Goal: Use online tool/utility: Use online tool/utility

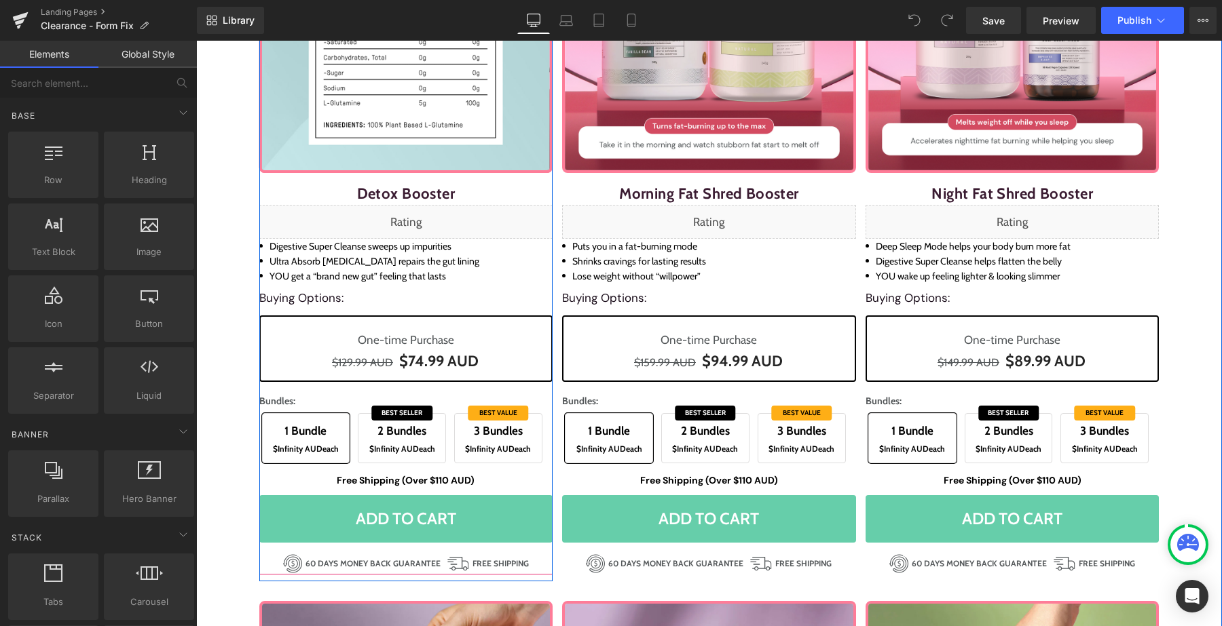
scroll to position [240, 0]
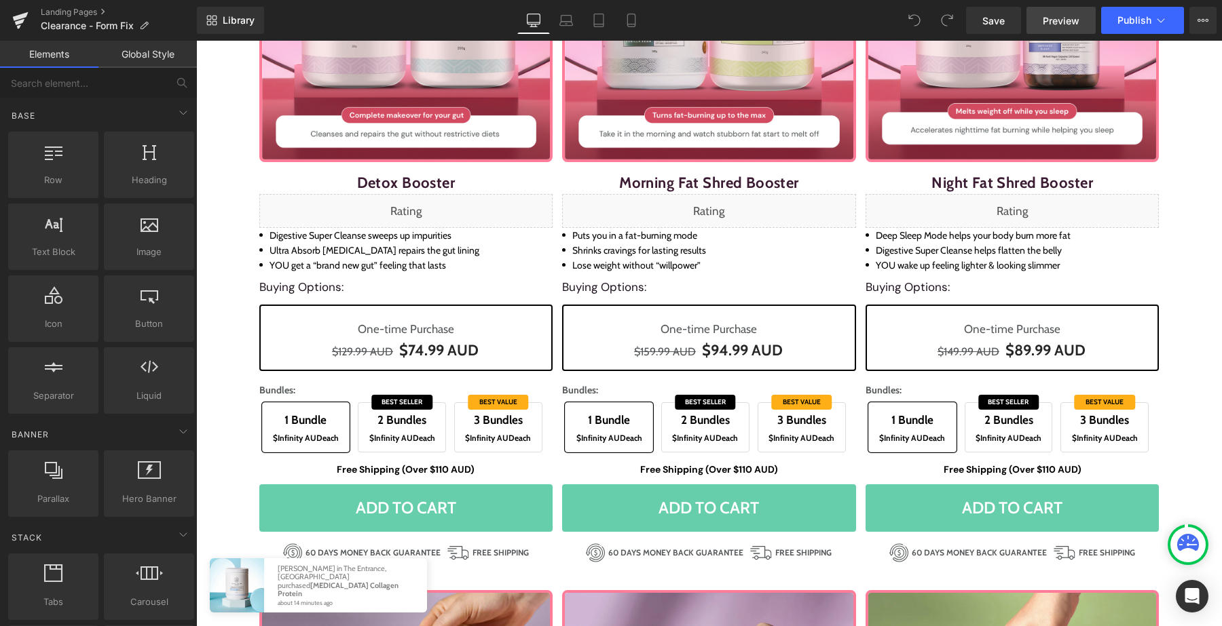
click at [1057, 29] on link "Preview" at bounding box center [1060, 20] width 69 height 27
click at [1070, 22] on span "Preview" at bounding box center [1061, 21] width 37 height 14
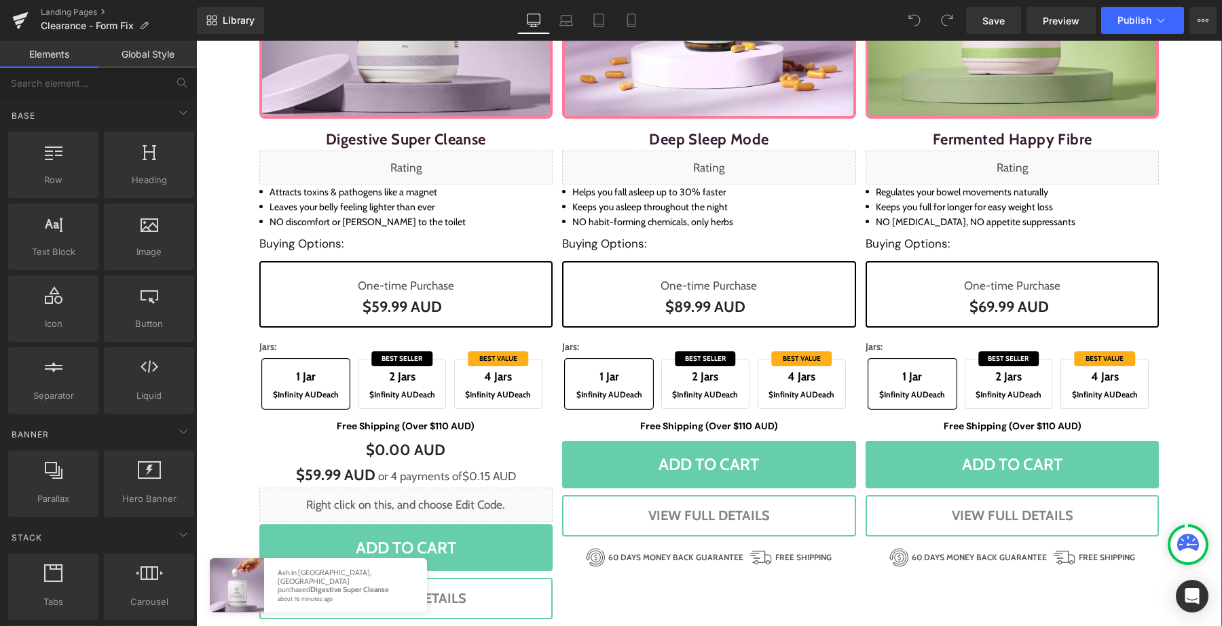
scroll to position [1009, 0]
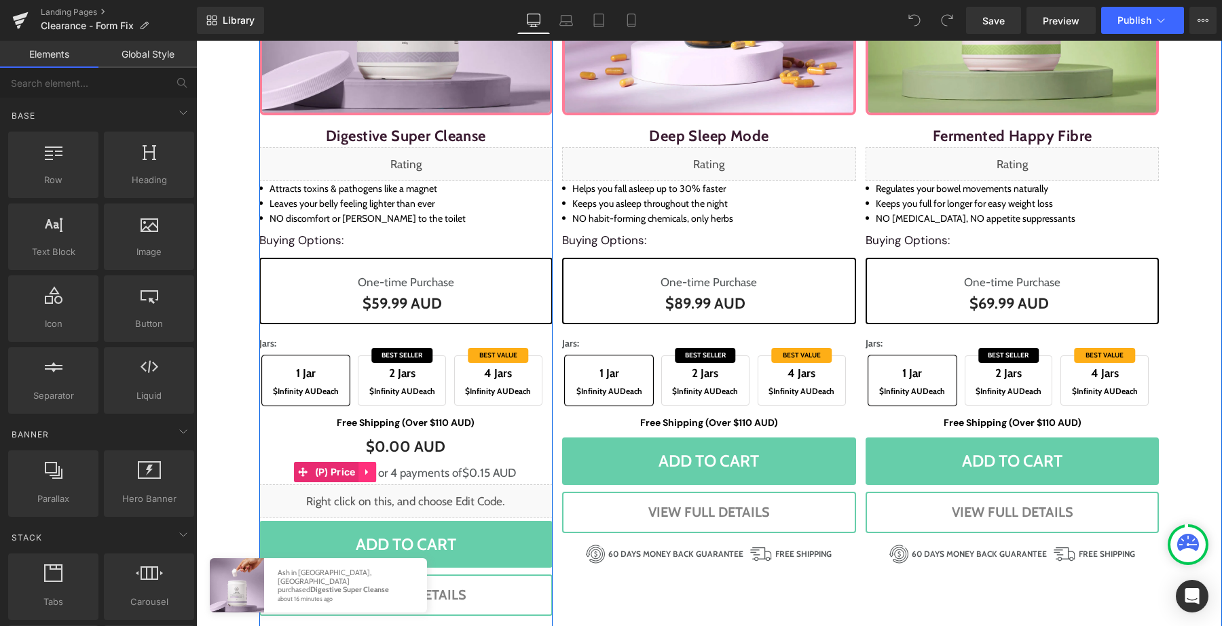
click at [363, 474] on icon at bounding box center [367, 472] width 10 height 10
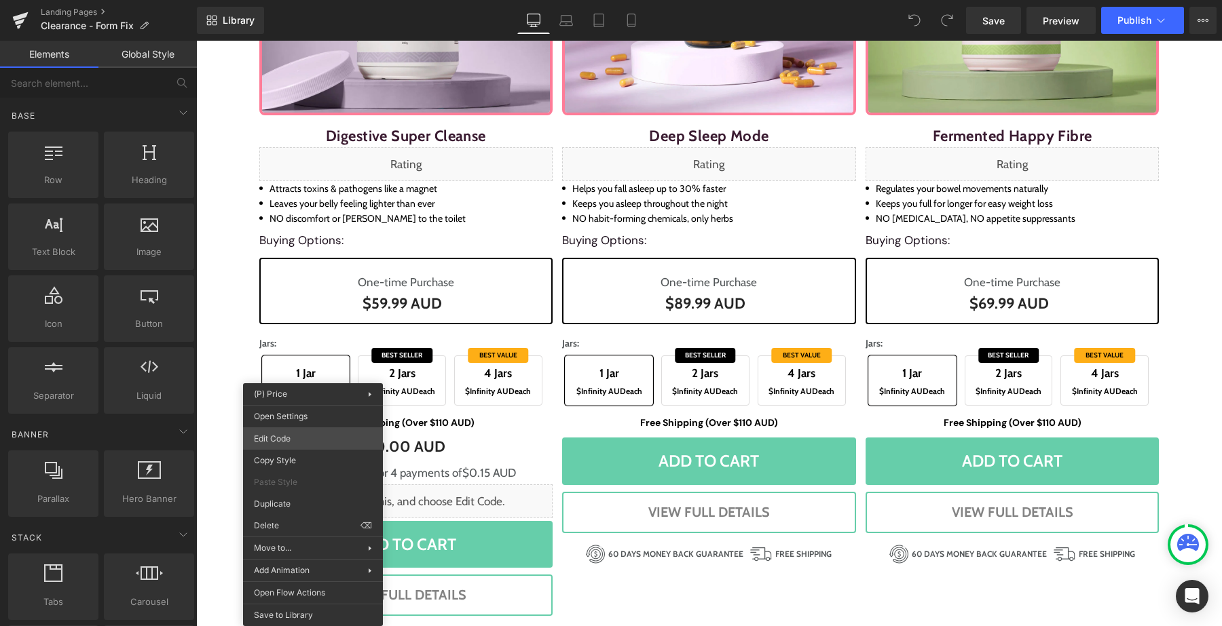
click at [307, 0] on div "You are previewing how the will restyle your page. You can not edit Elements in…" at bounding box center [611, 0] width 1222 height 0
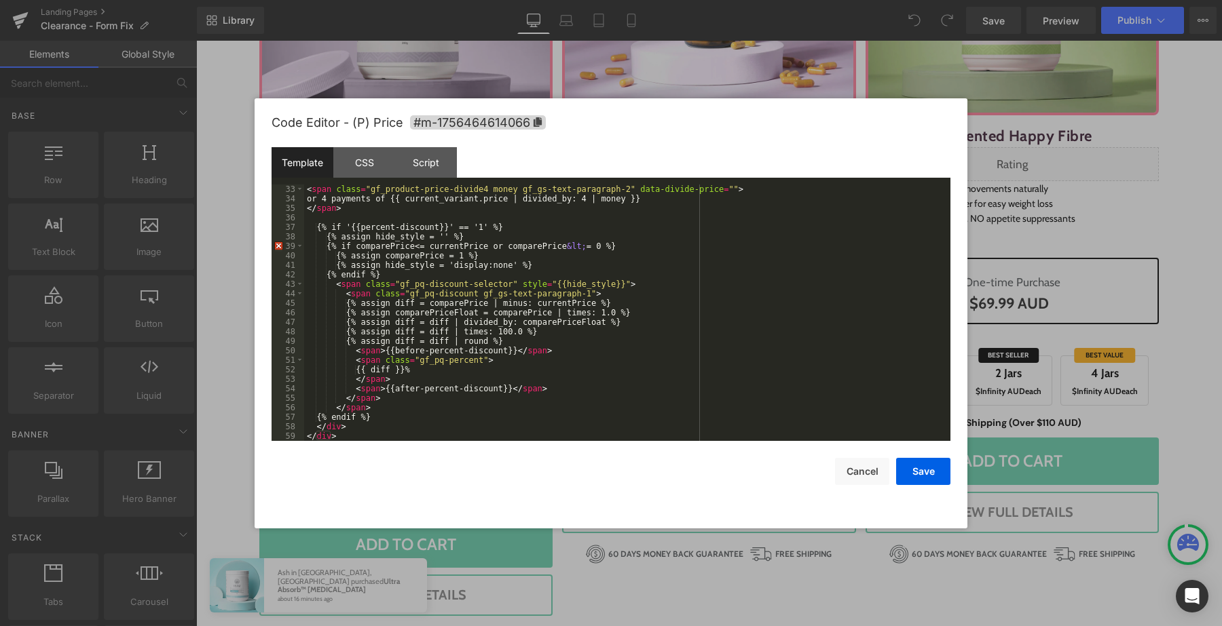
scroll to position [342, 0]
click at [725, 72] on div at bounding box center [611, 313] width 1222 height 626
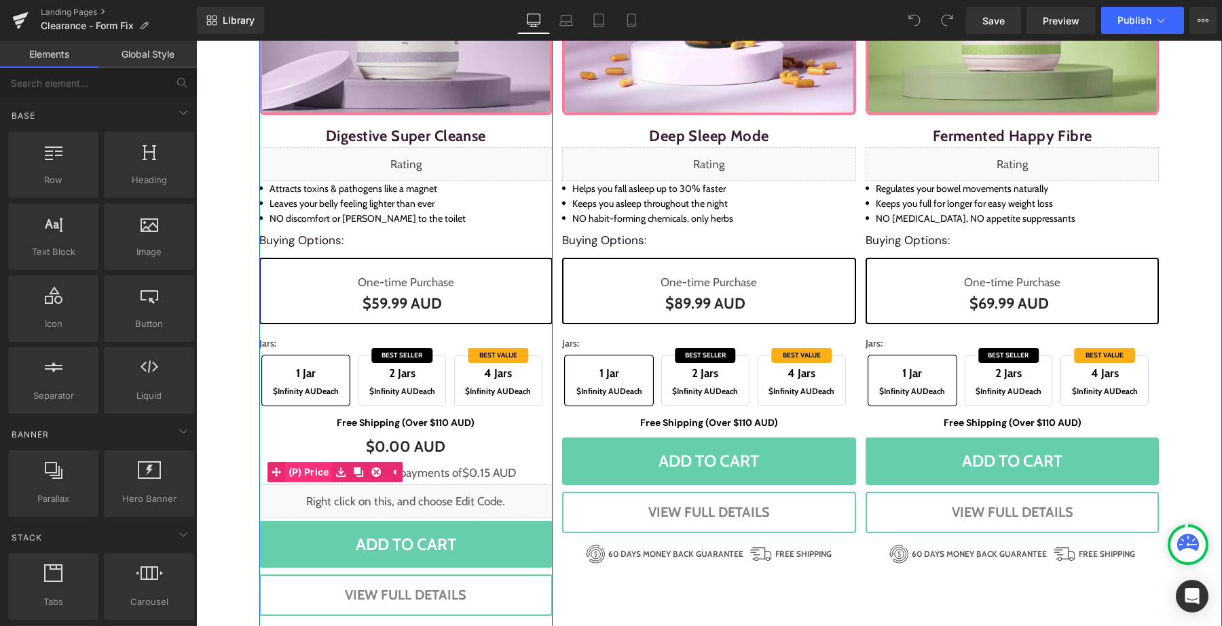
click at [312, 472] on span "(P) Price" at bounding box center [309, 472] width 48 height 20
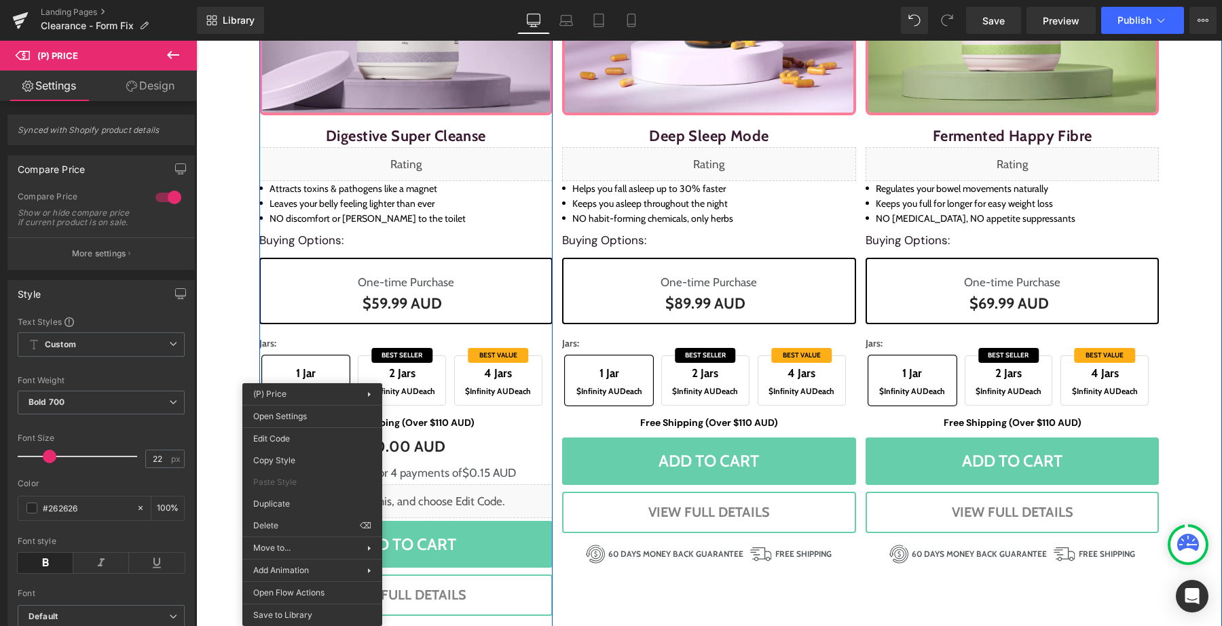
click at [436, 479] on span "or 4 payments of $0.15 AUD" at bounding box center [447, 473] width 138 height 14
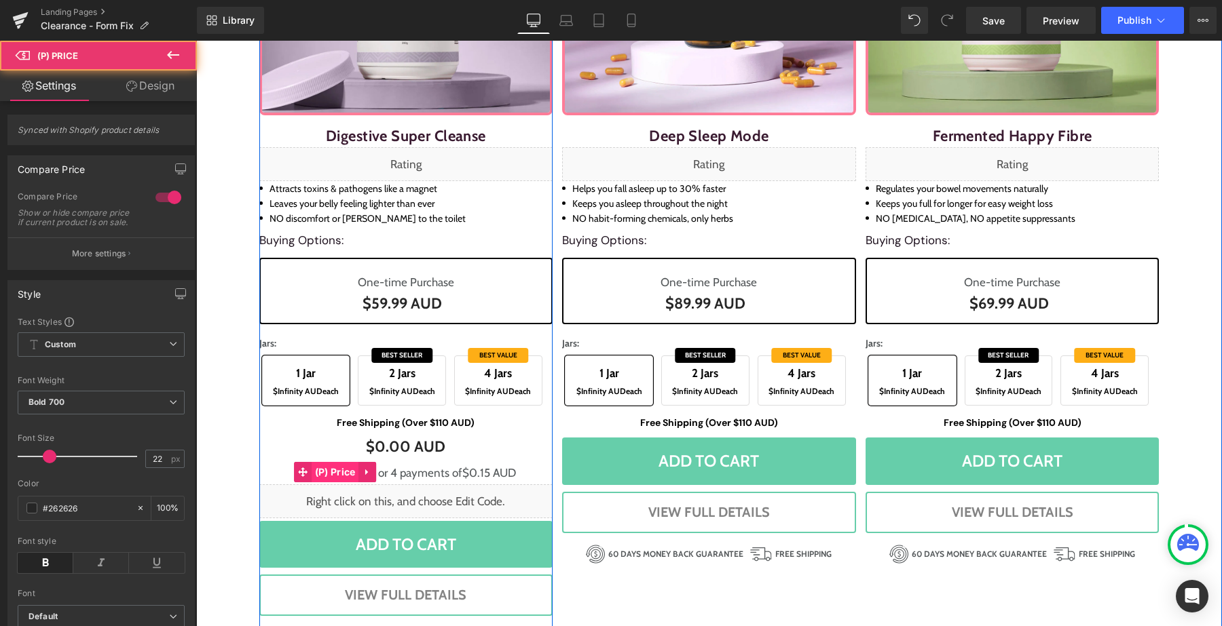
click at [339, 474] on span "(P) Price" at bounding box center [336, 472] width 48 height 20
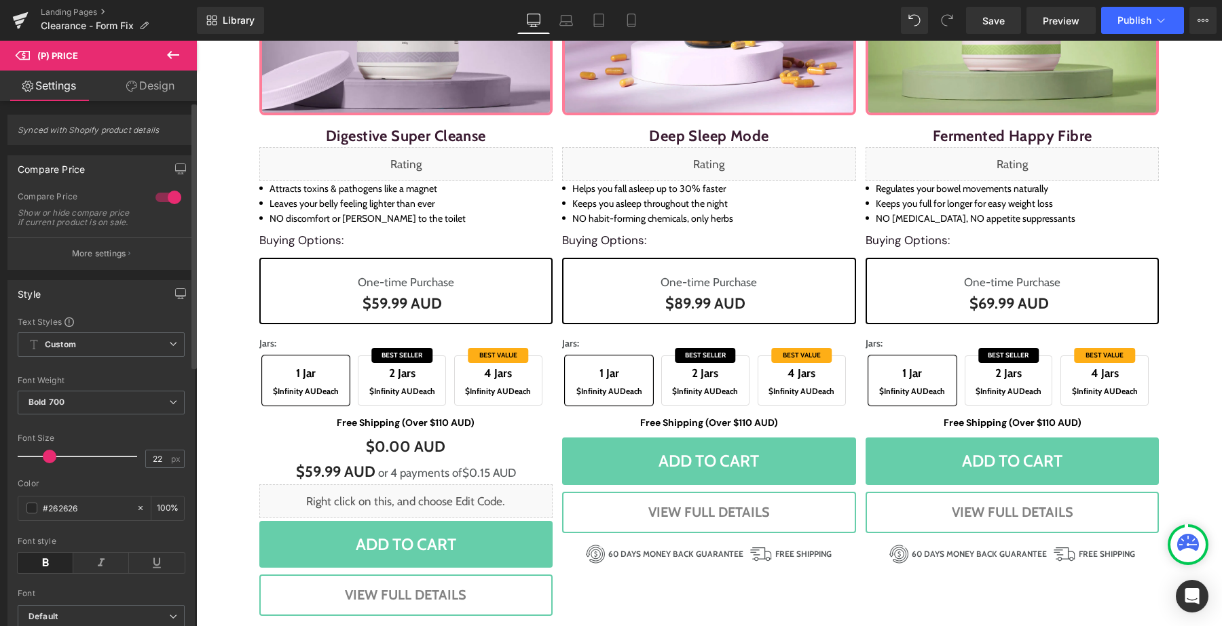
scroll to position [515, 0]
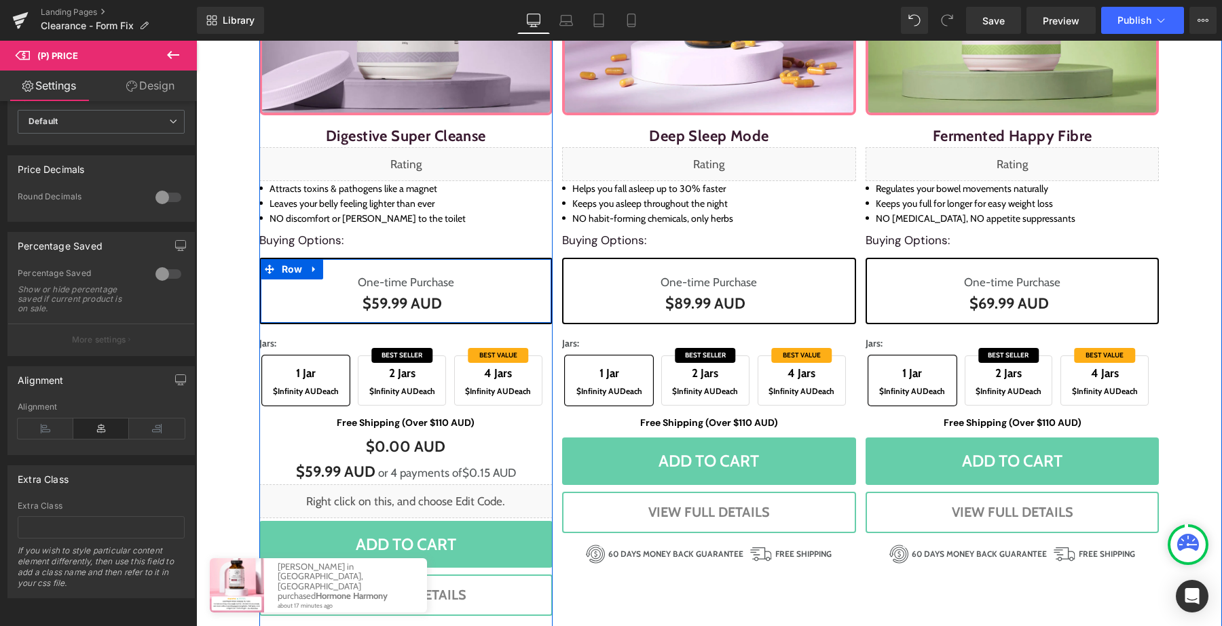
click at [408, 267] on div "One-time Purchase Heading $0 AUD $59.99 AUD (P) Price Row" at bounding box center [406, 291] width 294 height 67
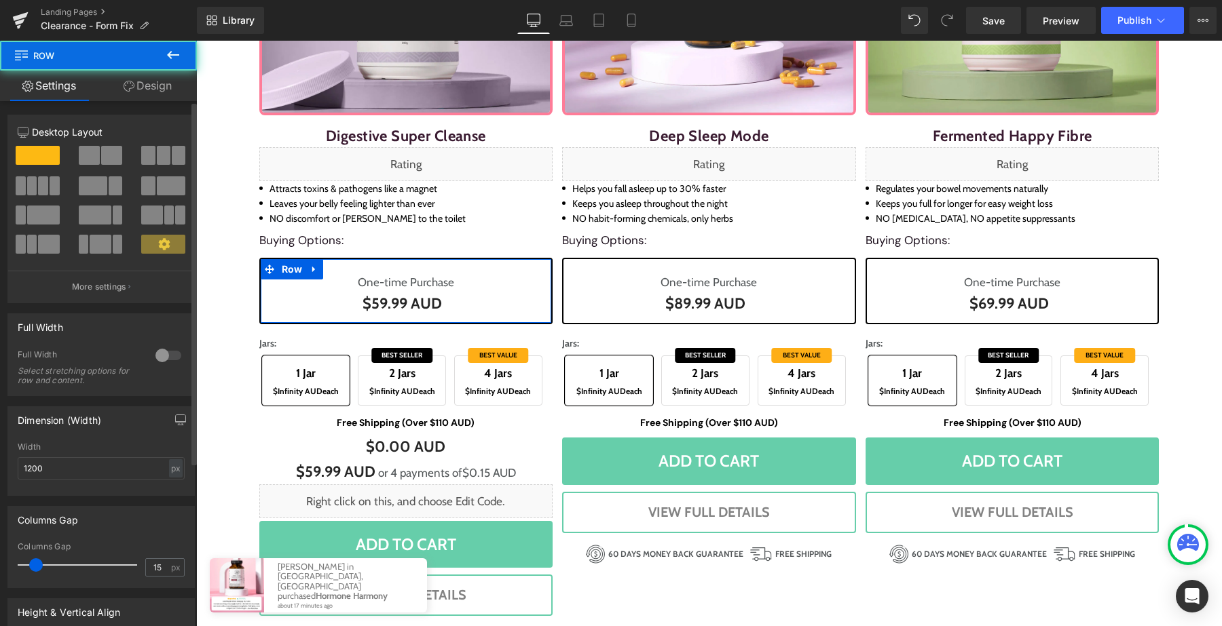
scroll to position [237, 0]
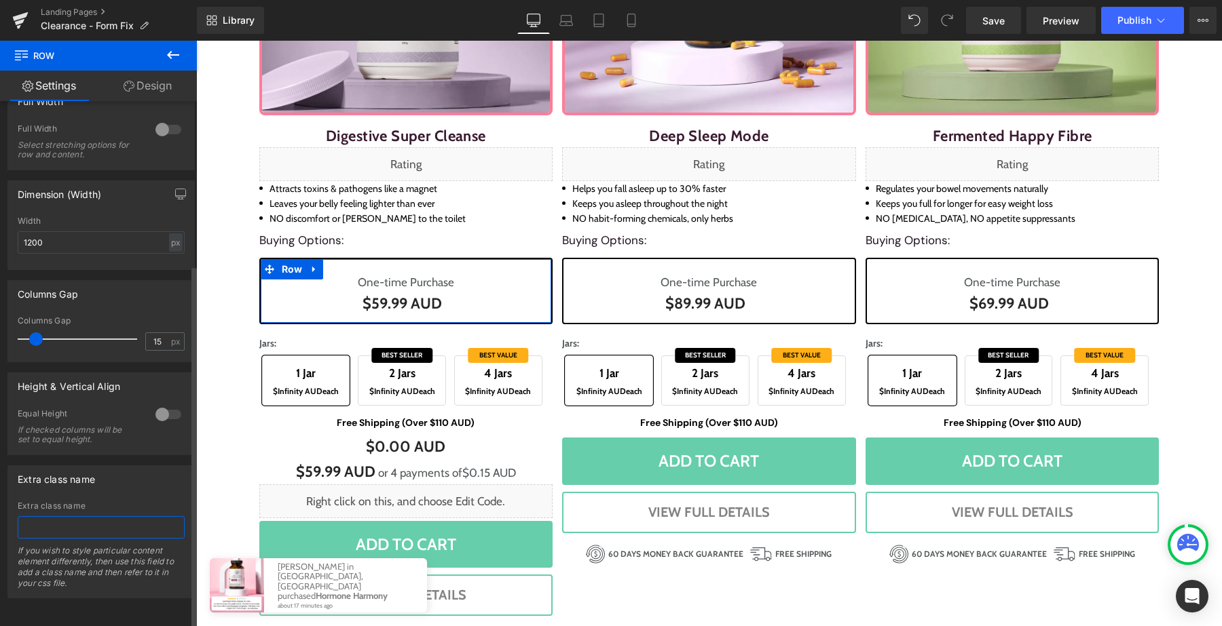
click at [54, 517] on input "text" at bounding box center [101, 528] width 167 height 22
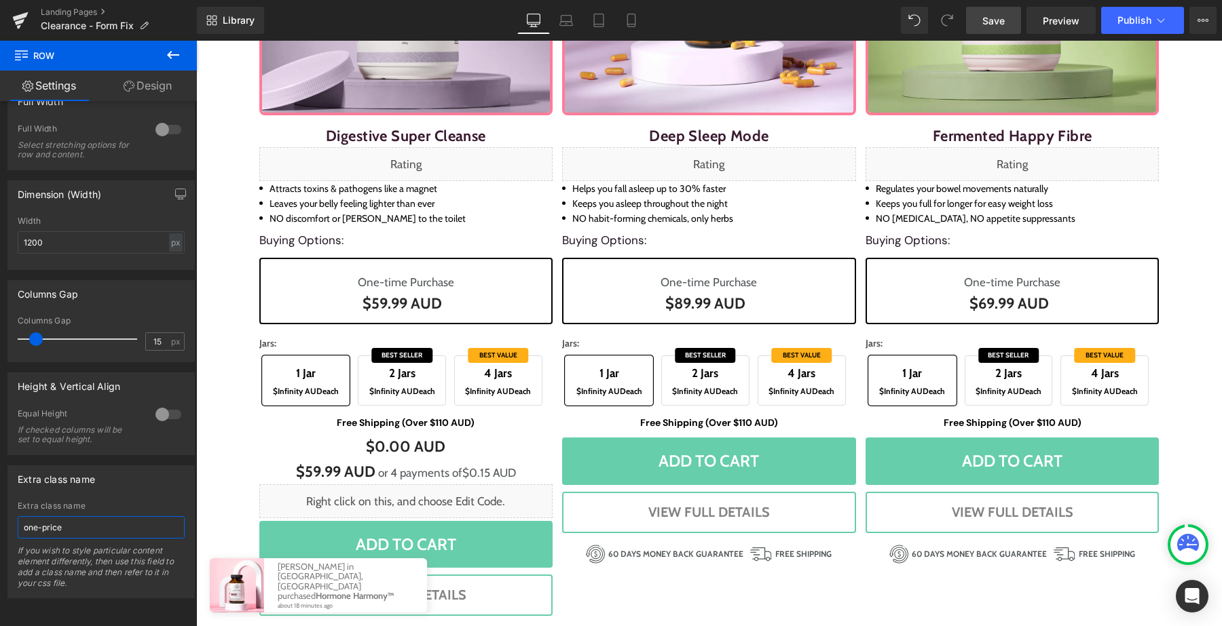
type input "one-price"
click at [1006, 30] on link "Save" at bounding box center [993, 20] width 55 height 27
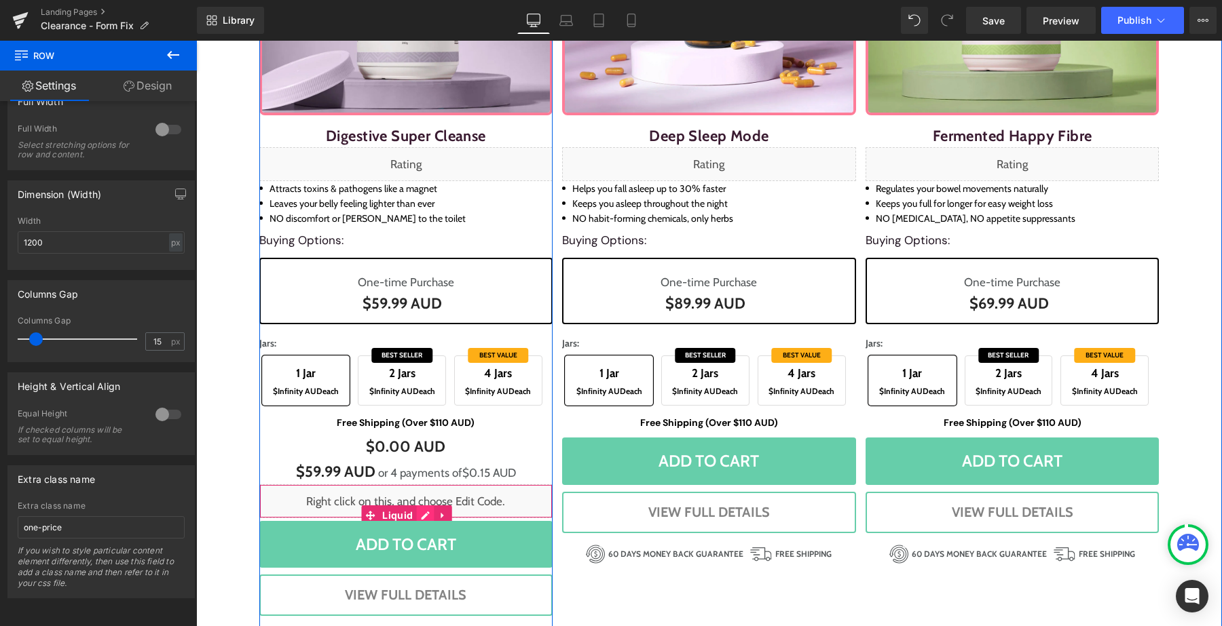
click at [422, 511] on div "Liquid" at bounding box center [406, 502] width 294 height 34
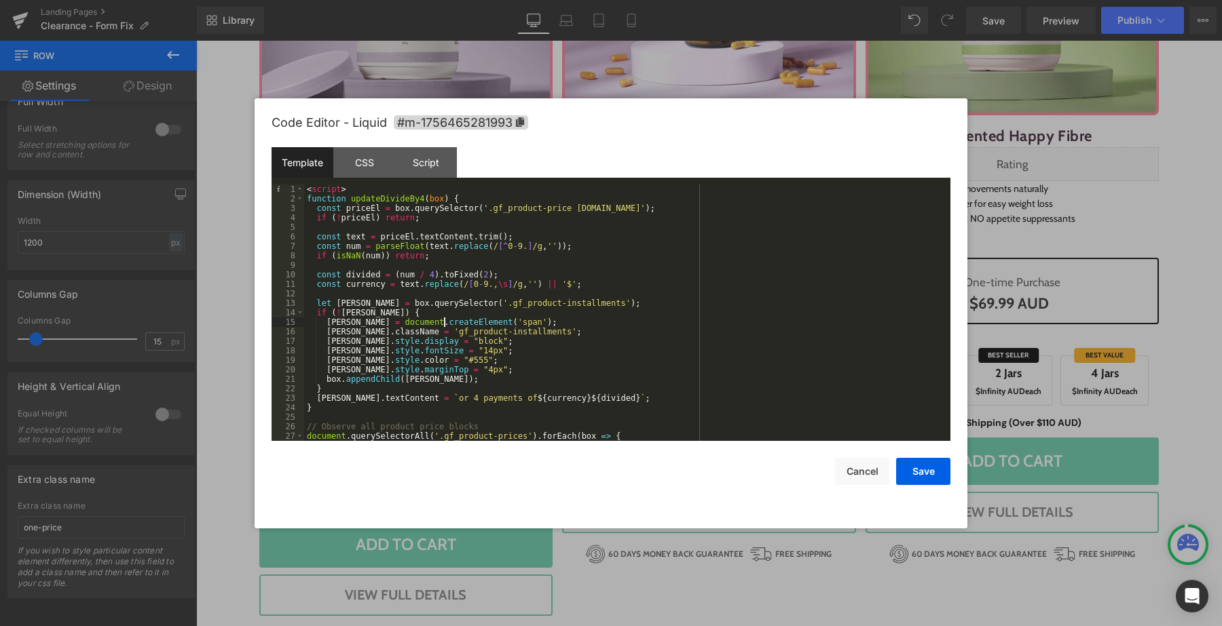
click at [444, 323] on div "< script > function updateDivideBy4 ( box ) { const priceEl = box . querySelect…" at bounding box center [624, 323] width 641 height 276
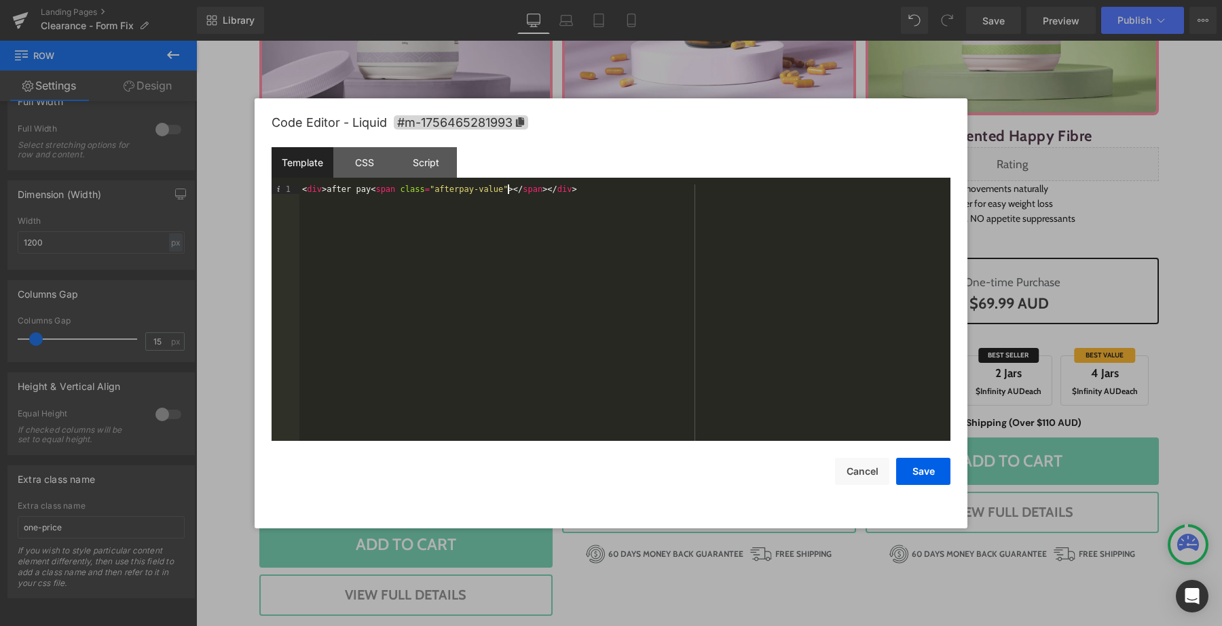
click at [491, 189] on div "< div > after pay < span class = "afterpay-value" > </ span > </ div >" at bounding box center [624, 323] width 651 height 276
drag, startPoint x: 491, startPoint y: 189, endPoint x: 468, endPoint y: 190, distance: 23.1
click at [468, 190] on div "< div > after pay < span class = "afterpay-value" > </ span > </ div >" at bounding box center [624, 323] width 651 height 276
click at [919, 463] on button "Save" at bounding box center [923, 471] width 54 height 27
click at [422, 510] on div "Liquid" at bounding box center [406, 502] width 294 height 34
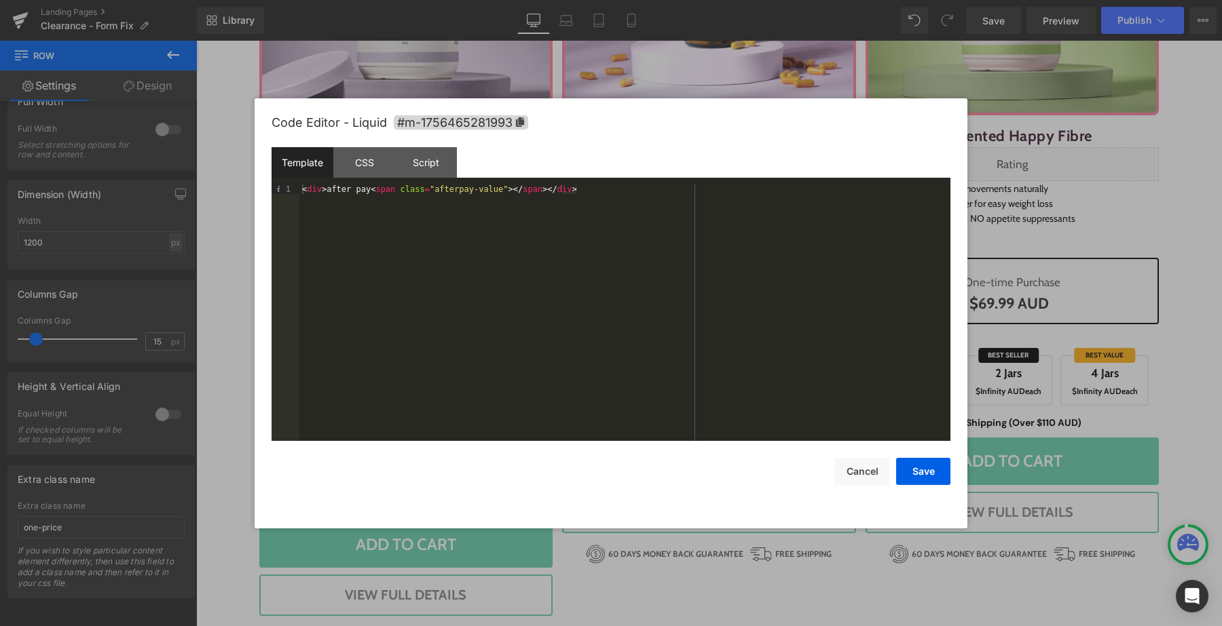
click at [517, 191] on div "< div > after pay < span class = "afterpay-value" > </ span > </ div >" at bounding box center [624, 323] width 651 height 276
click at [927, 468] on button "Save" at bounding box center [923, 471] width 54 height 27
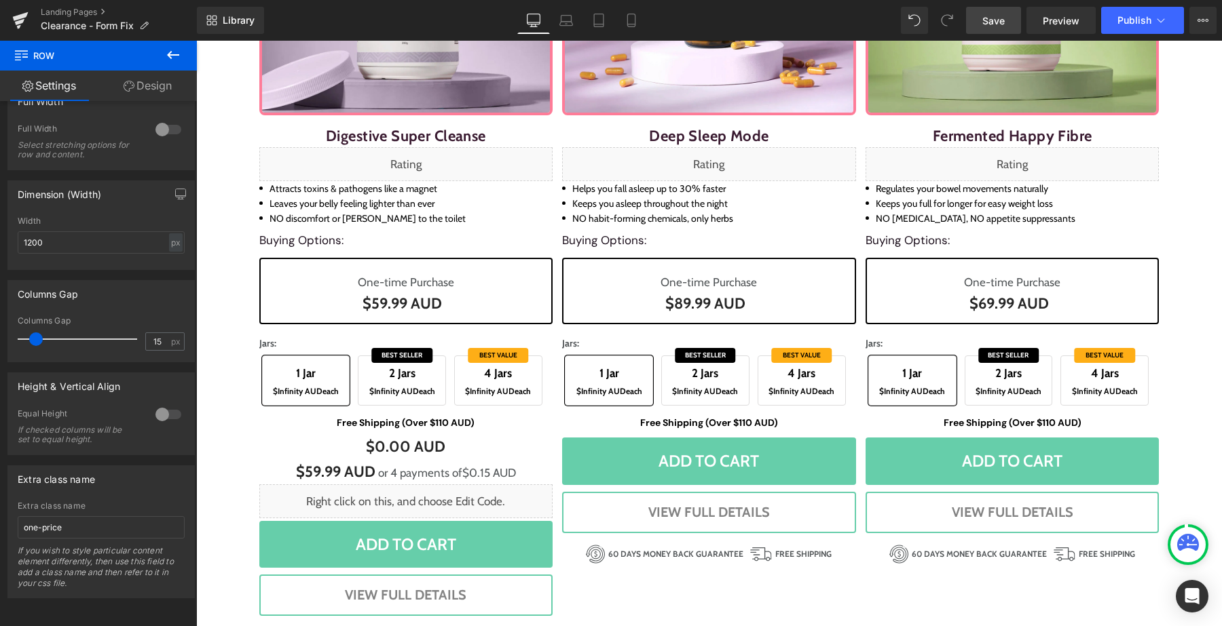
click at [981, 12] on link "Save" at bounding box center [993, 20] width 55 height 27
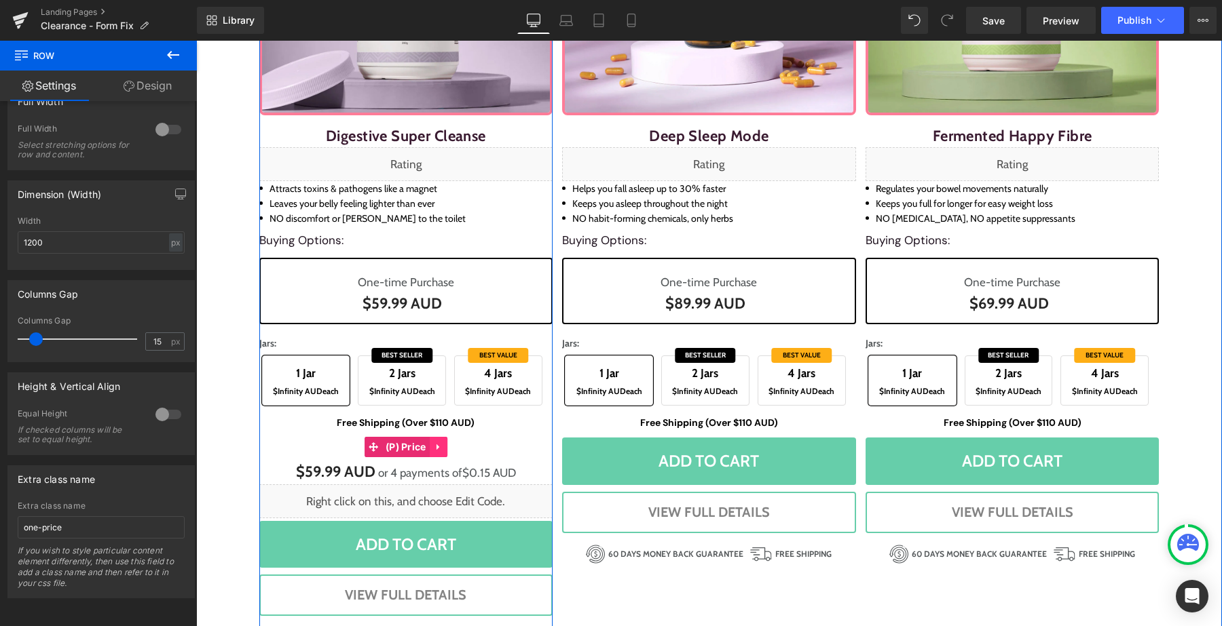
click at [438, 447] on icon at bounding box center [437, 448] width 3 height 6
click at [445, 449] on icon at bounding box center [448, 448] width 10 height 10
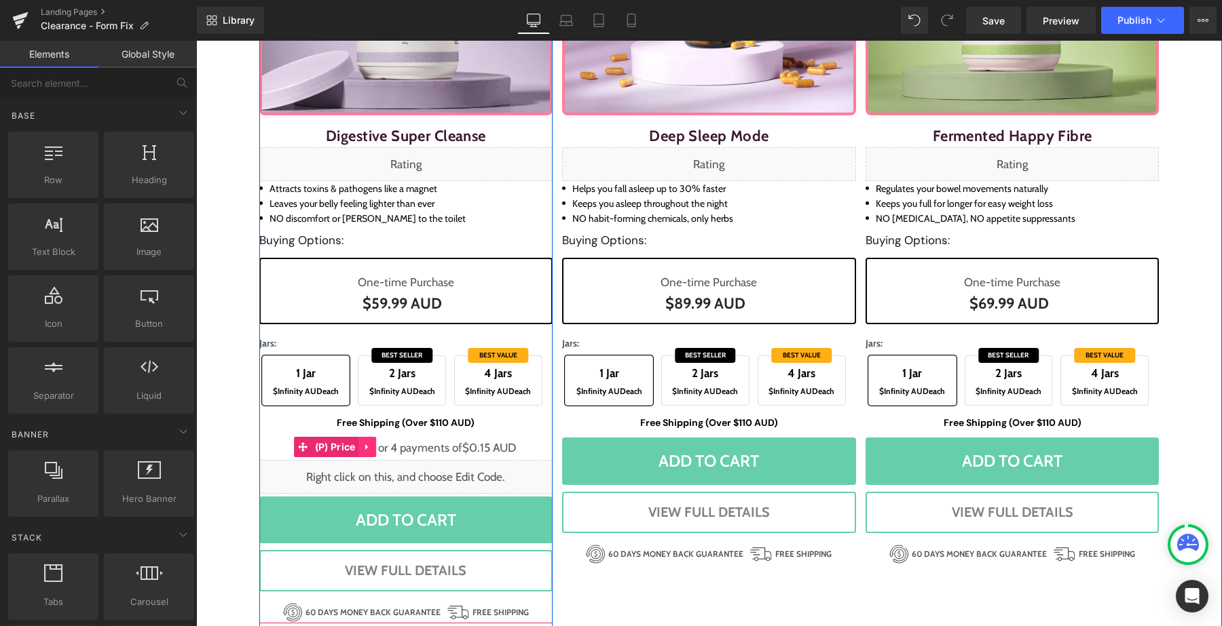
click at [368, 445] on icon at bounding box center [367, 448] width 10 height 10
click at [374, 449] on icon at bounding box center [376, 448] width 10 height 10
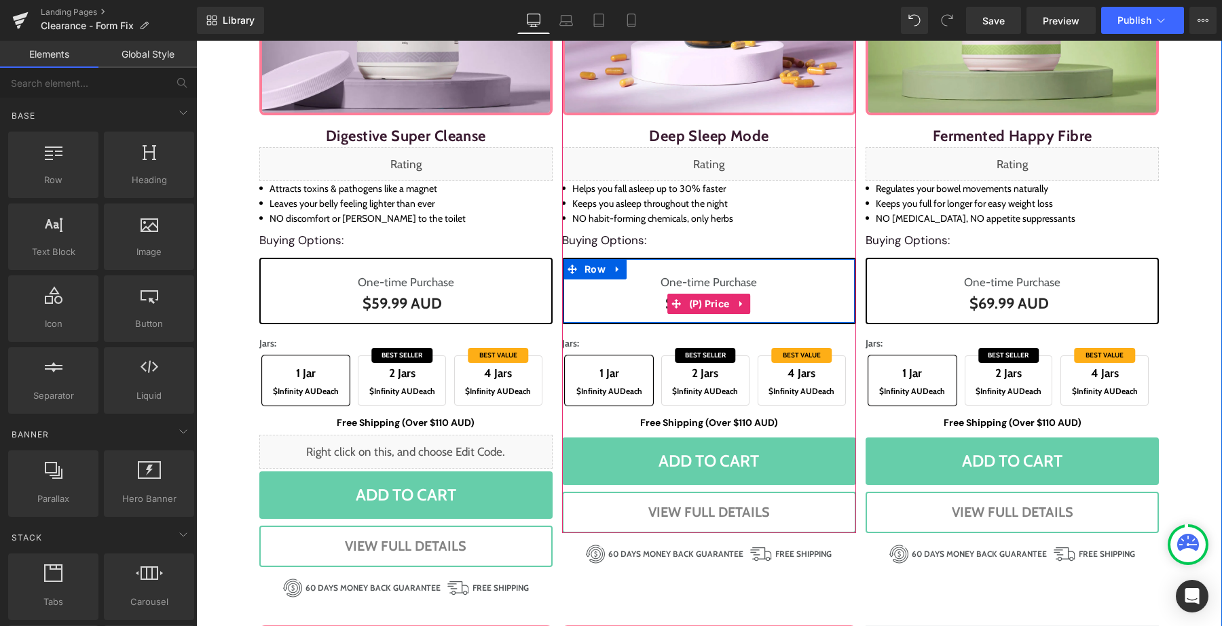
click at [605, 292] on div "$0 AUD $89.99 AUD" at bounding box center [709, 304] width 271 height 24
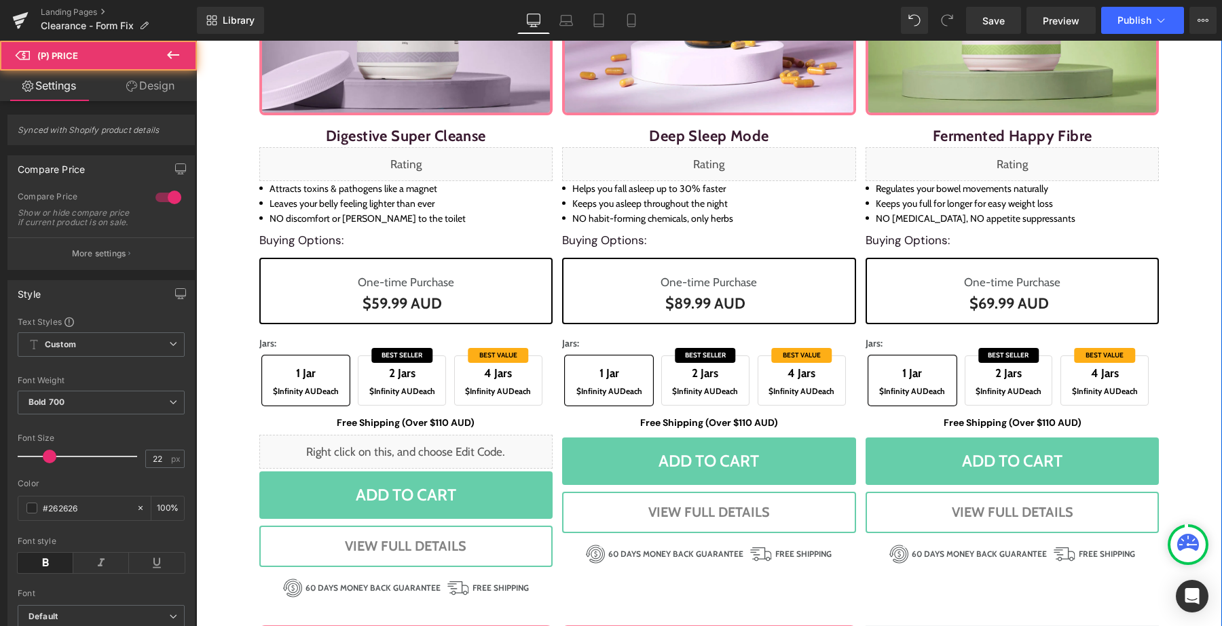
click at [417, 303] on div "$0 AUD $59.99 AUD (P) Price" at bounding box center [406, 304] width 271 height 24
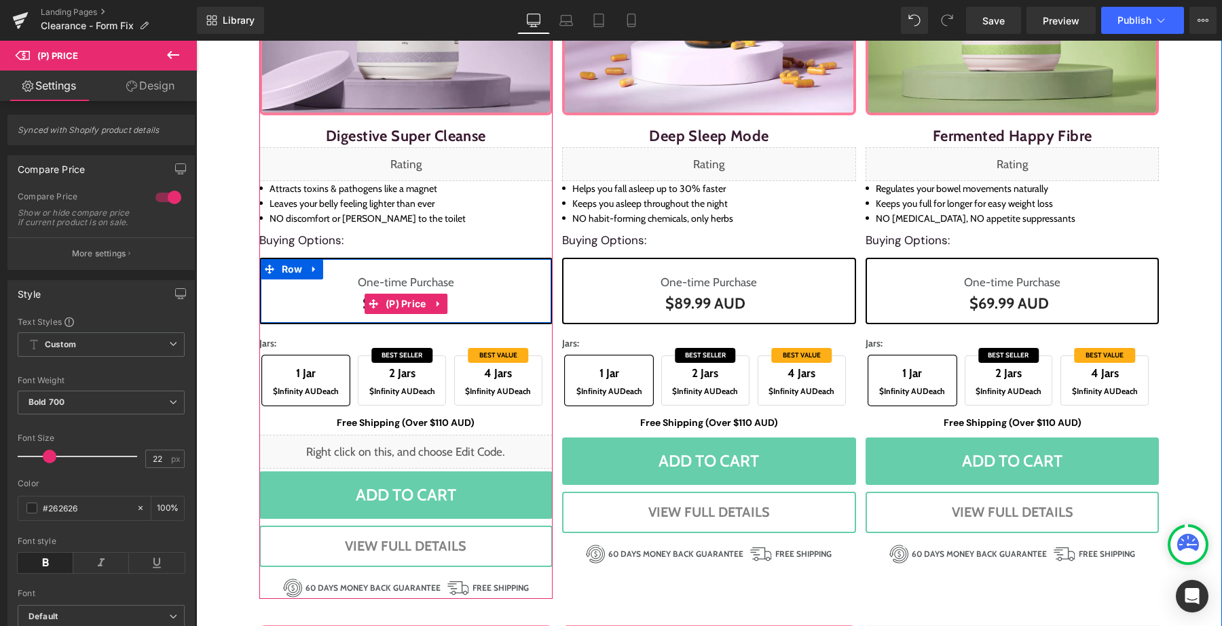
click at [321, 299] on div "$0 AUD $59.99 AUD" at bounding box center [406, 304] width 271 height 24
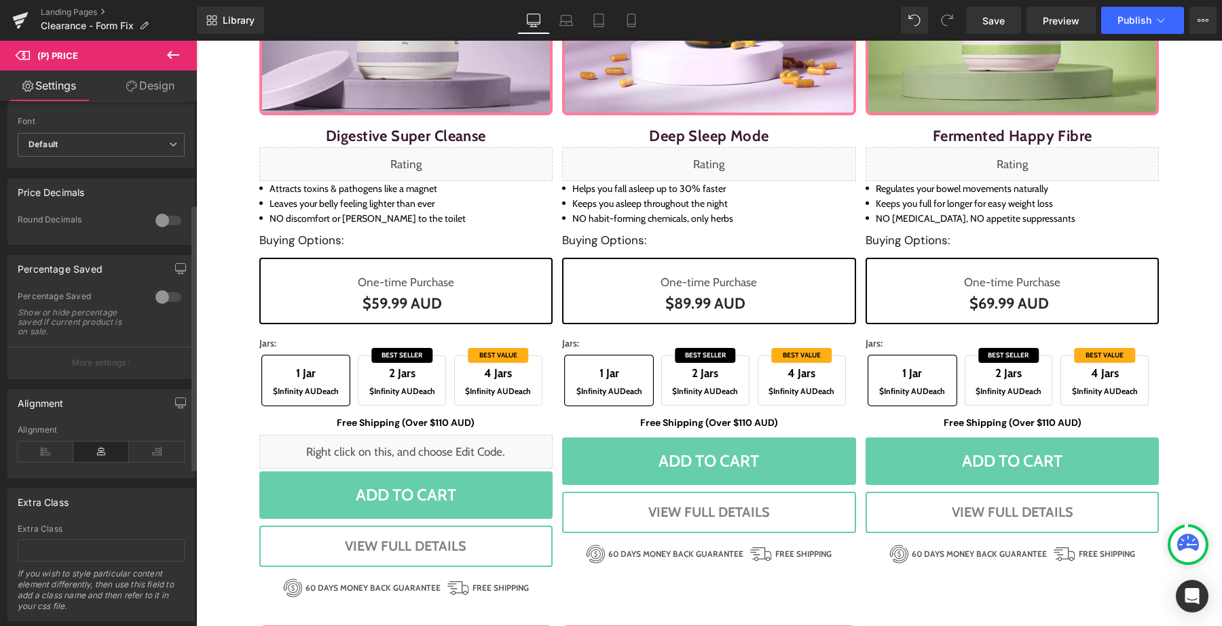
scroll to position [515, 0]
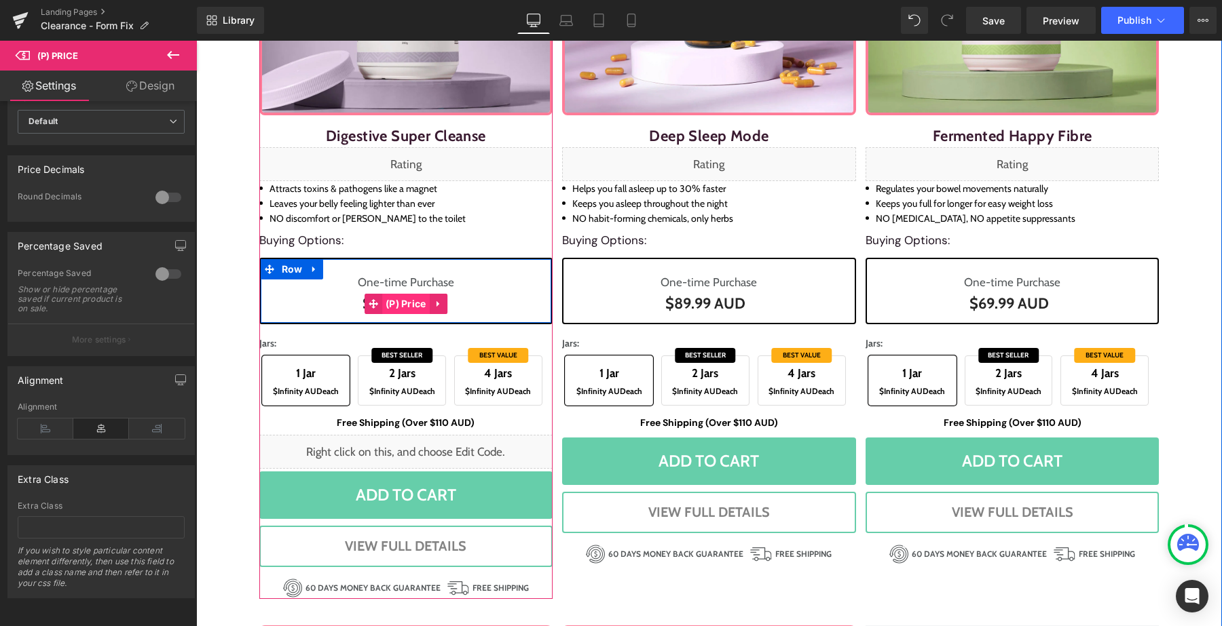
click at [388, 305] on span "(P) Price" at bounding box center [406, 304] width 48 height 20
click at [309, 292] on div "$0 AUD $59.99 AUD" at bounding box center [406, 304] width 271 height 24
click at [403, 295] on span "(P) Price" at bounding box center [406, 304] width 48 height 20
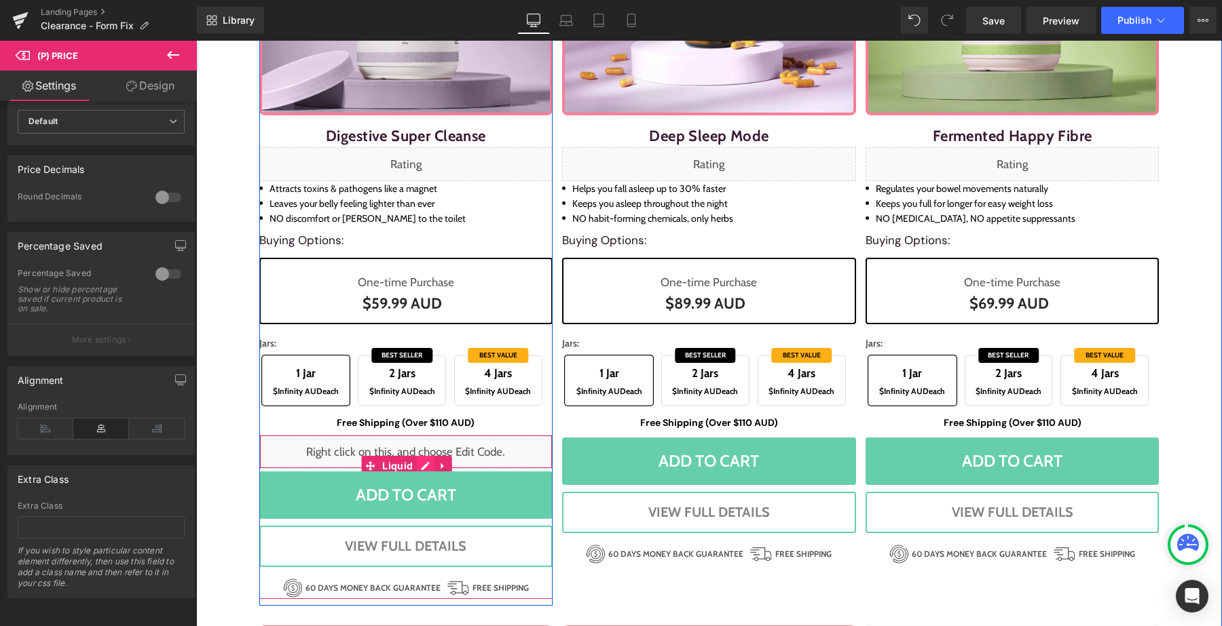
click at [427, 465] on div "Liquid" at bounding box center [406, 452] width 294 height 34
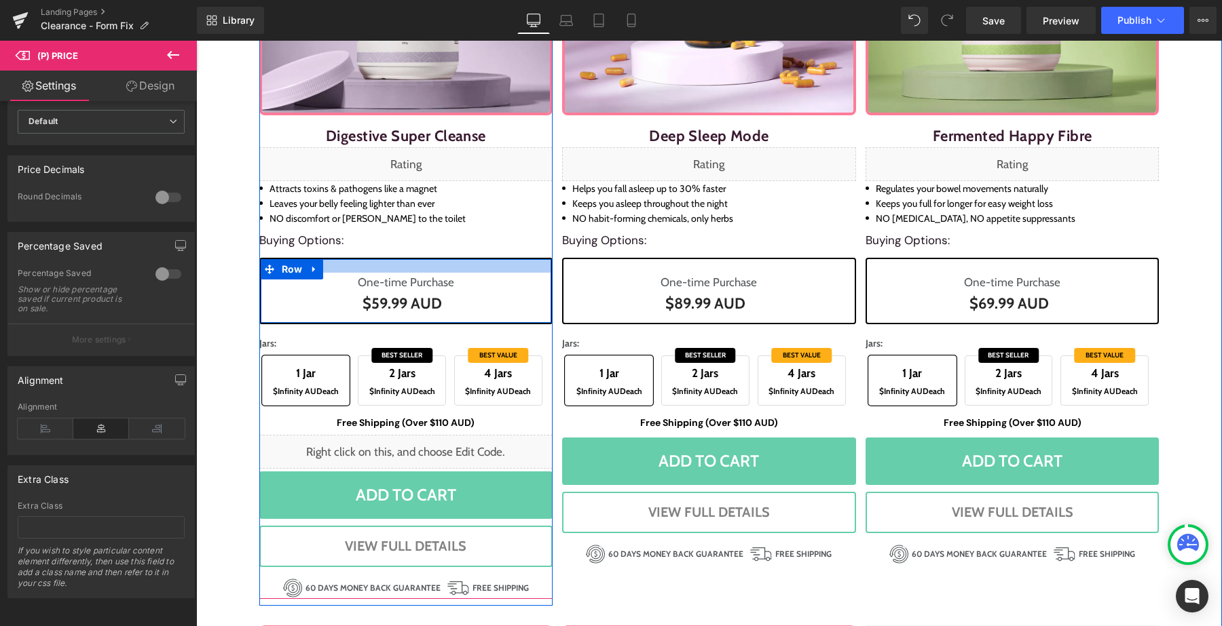
click at [500, 267] on div at bounding box center [406, 266] width 291 height 14
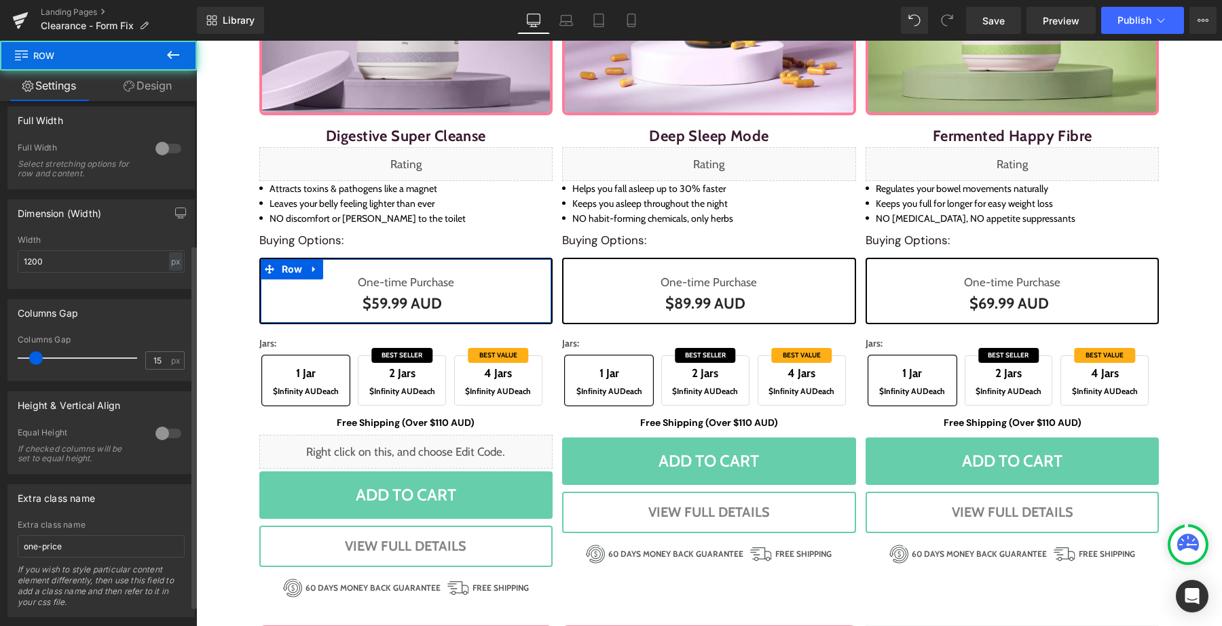
scroll to position [237, 0]
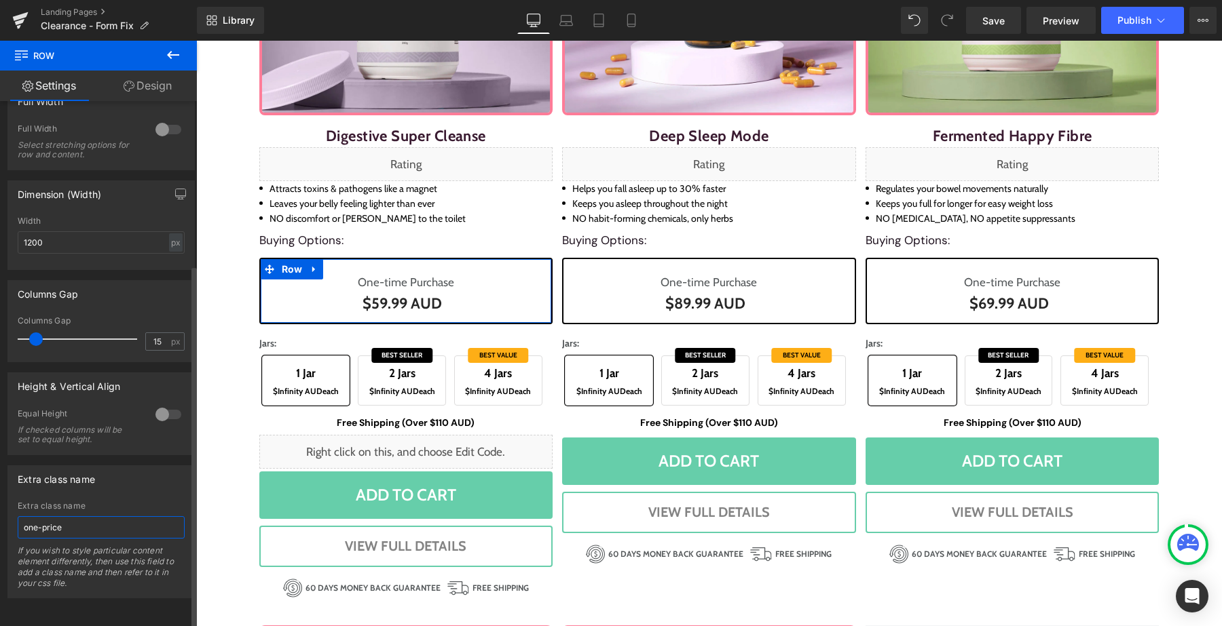
click at [71, 527] on input "one-price" at bounding box center [101, 528] width 167 height 22
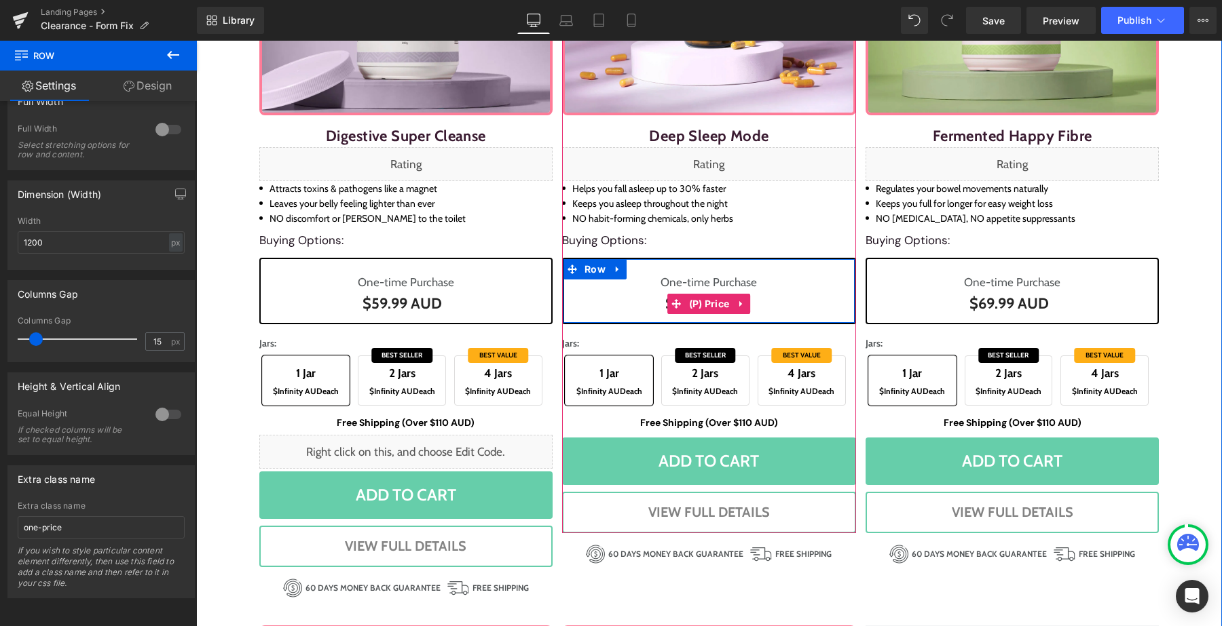
click at [588, 312] on div "$0 AUD $89.99 AUD" at bounding box center [709, 304] width 271 height 24
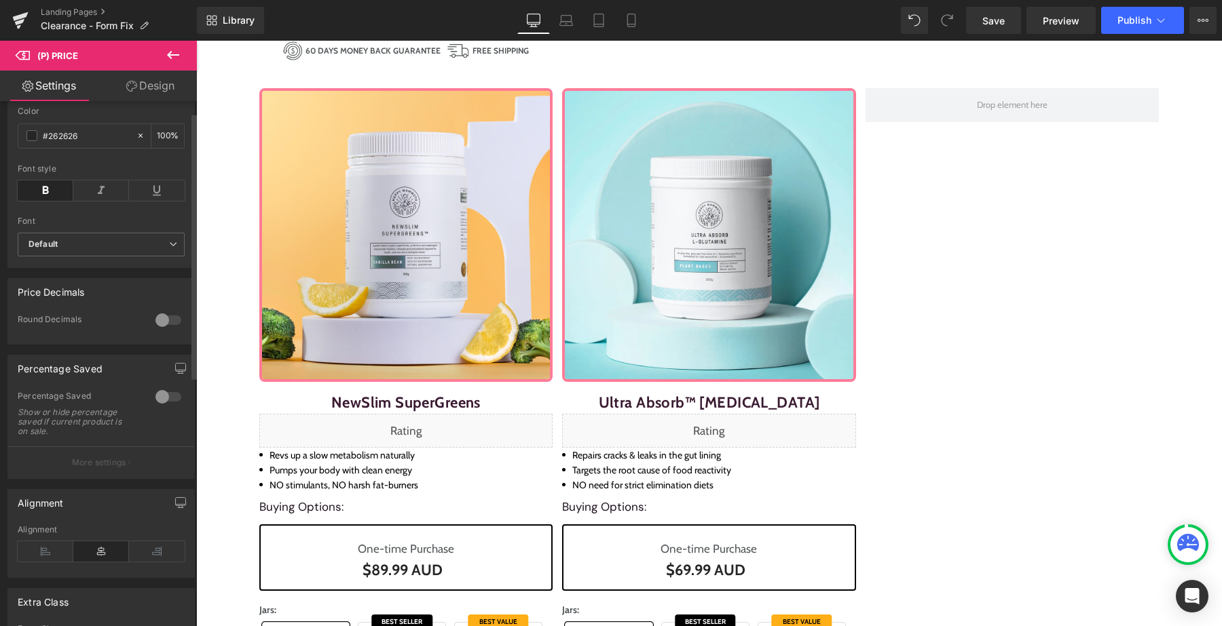
scroll to position [515, 0]
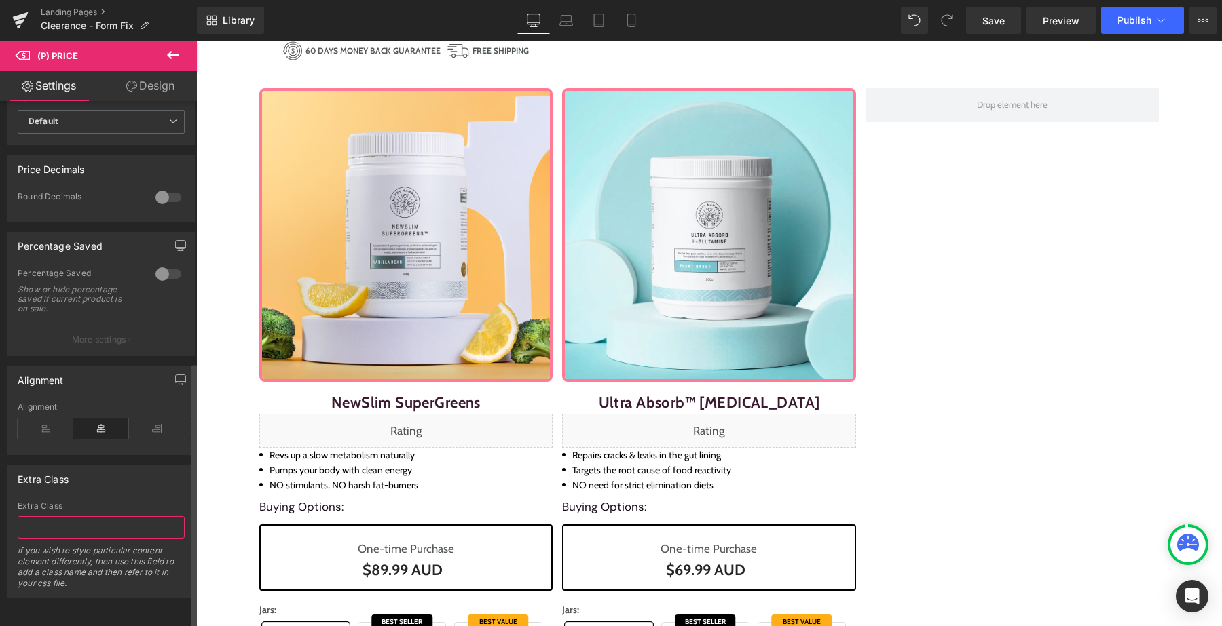
click at [82, 517] on input "text" at bounding box center [101, 528] width 167 height 22
paste input "one-price"
type input "one-price"
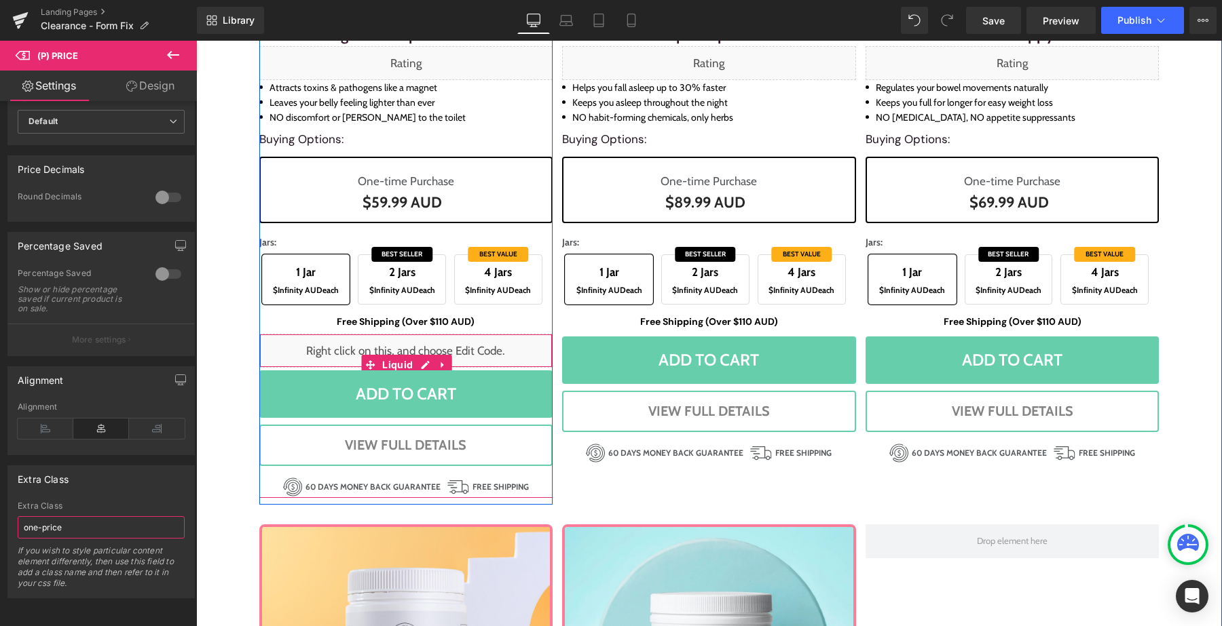
scroll to position [1085, 0]
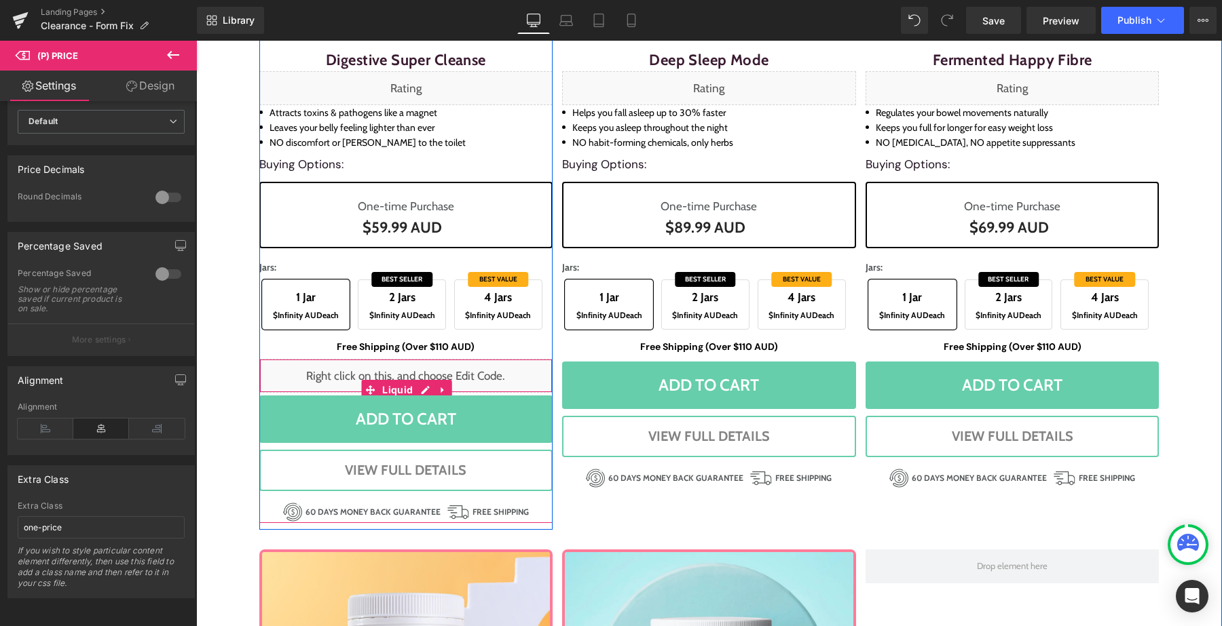
click at [407, 383] on div "Liquid" at bounding box center [406, 376] width 294 height 34
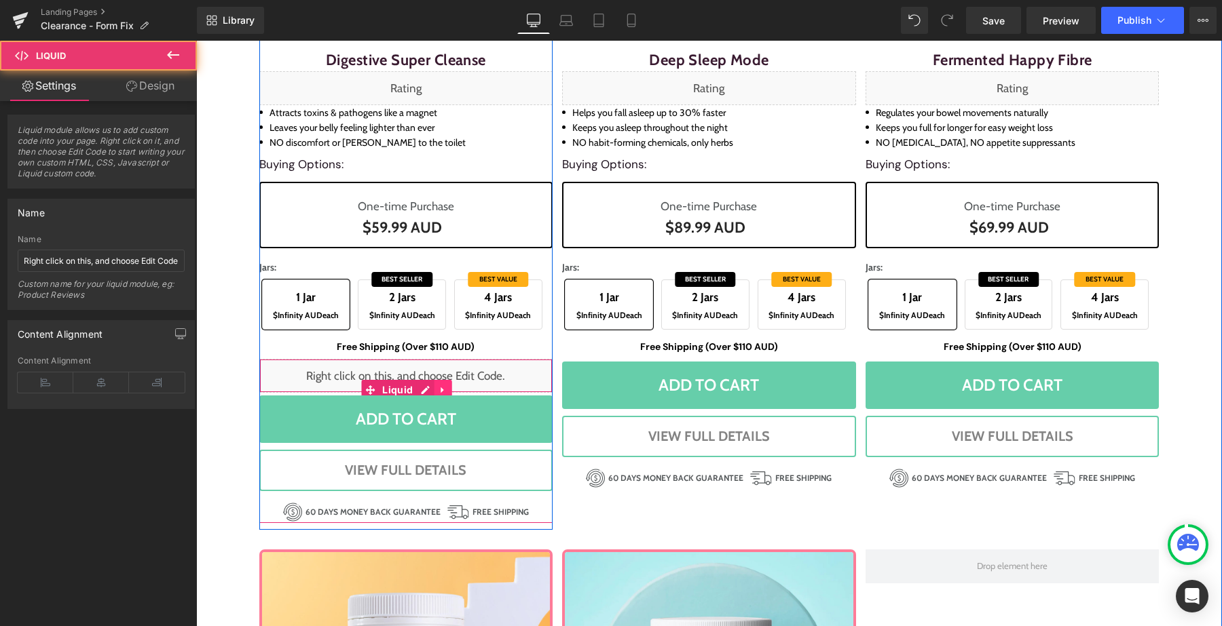
click at [440, 386] on icon at bounding box center [443, 391] width 10 height 10
click at [433, 389] on icon at bounding box center [434, 391] width 10 height 10
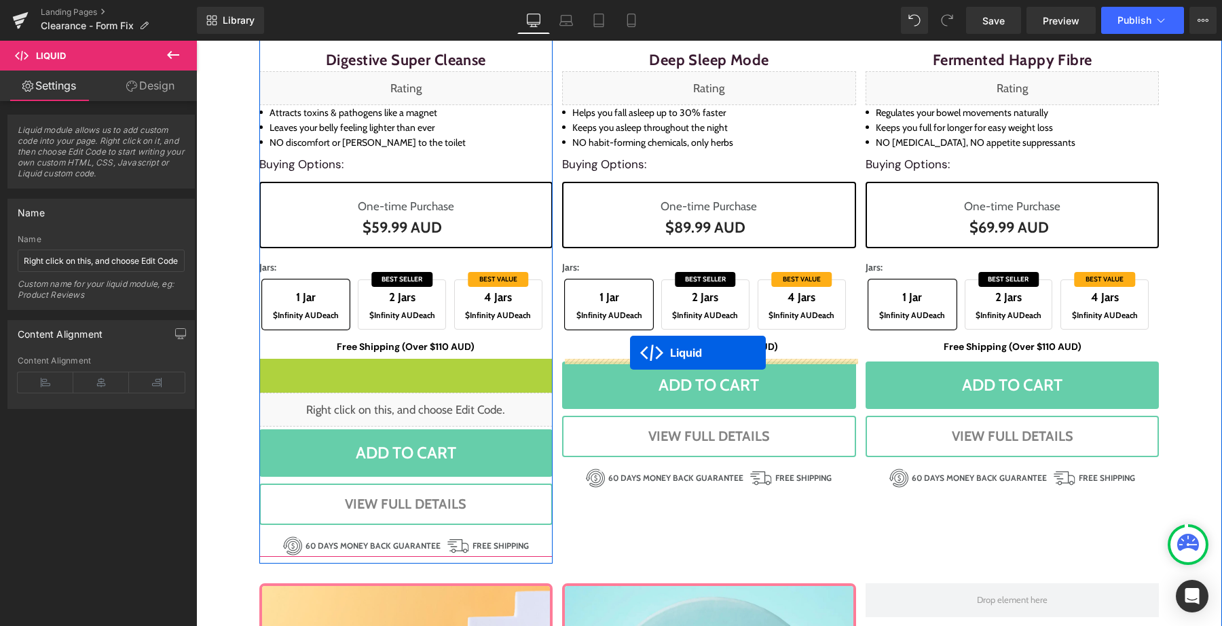
drag, startPoint x: 345, startPoint y: 386, endPoint x: 630, endPoint y: 353, distance: 286.3
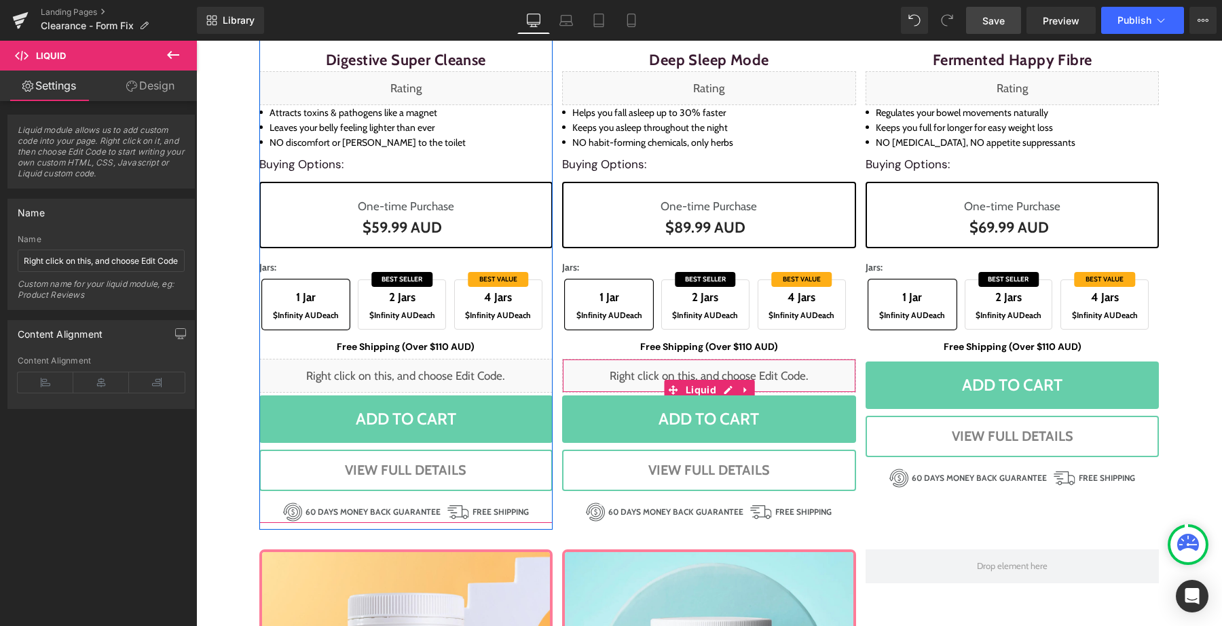
click at [1000, 27] on span "Save" at bounding box center [993, 21] width 22 height 14
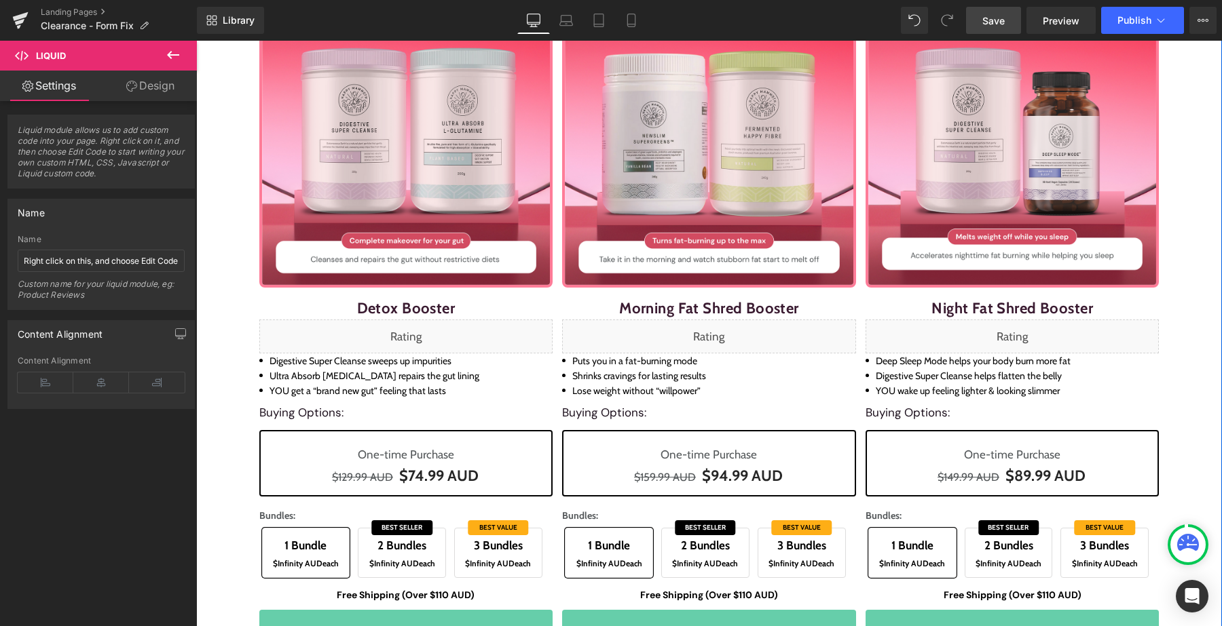
scroll to position [0, 0]
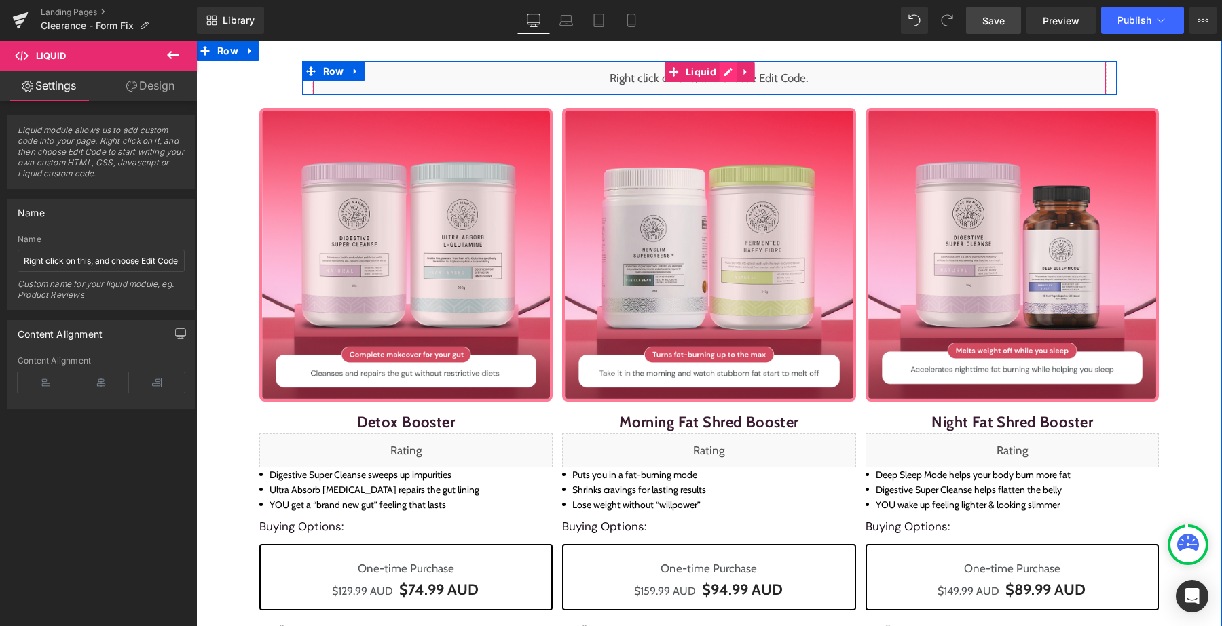
click at [725, 69] on div "Liquid" at bounding box center [709, 78] width 794 height 34
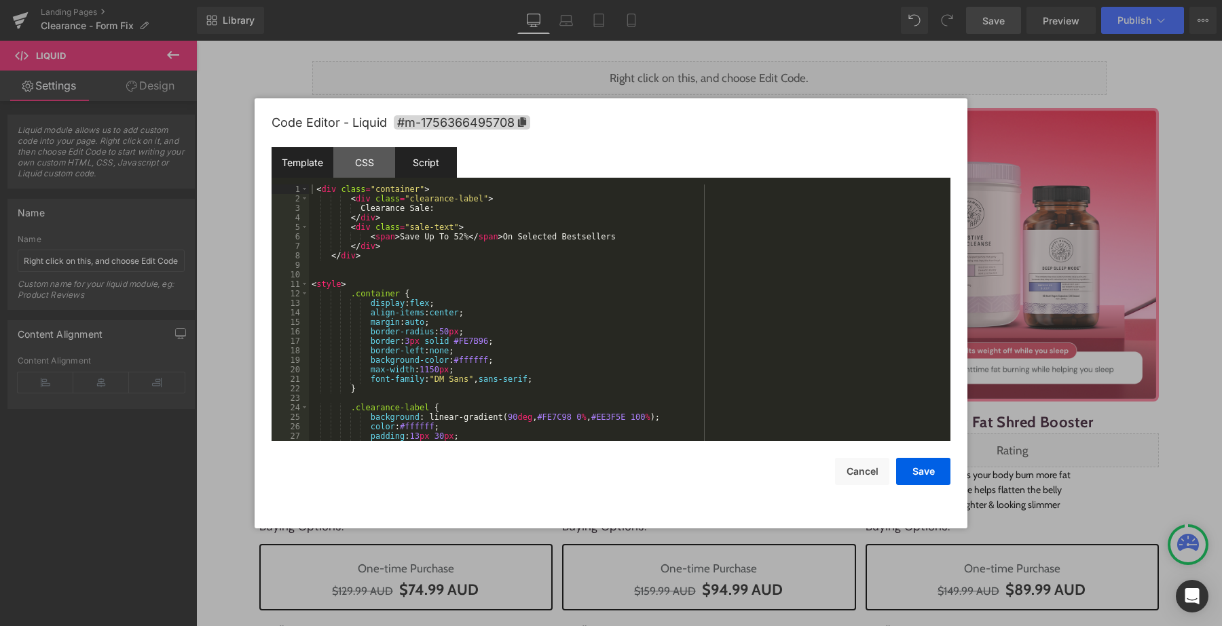
click at [426, 153] on div "Script" at bounding box center [426, 162] width 62 height 31
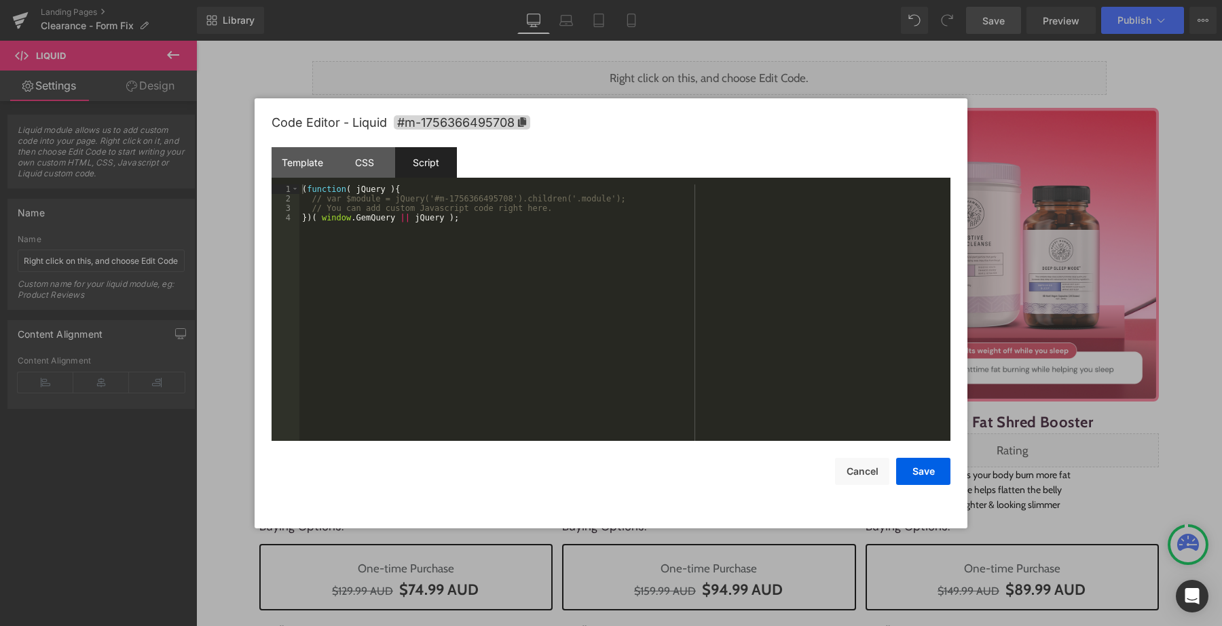
click at [568, 210] on div "( function ( jQuery ) { // var $module = jQuery('#m-1756366495708').children('.…" at bounding box center [624, 323] width 651 height 276
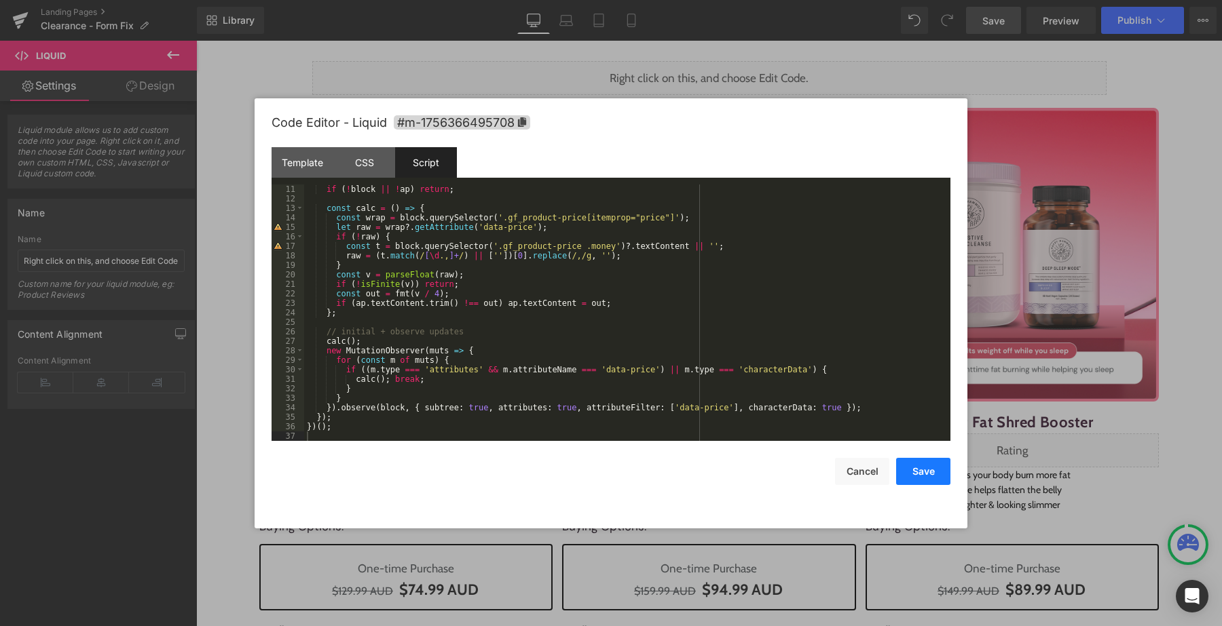
drag, startPoint x: 918, startPoint y: 469, endPoint x: 715, endPoint y: 345, distance: 237.6
click at [918, 469] on button "Save" at bounding box center [923, 471] width 54 height 27
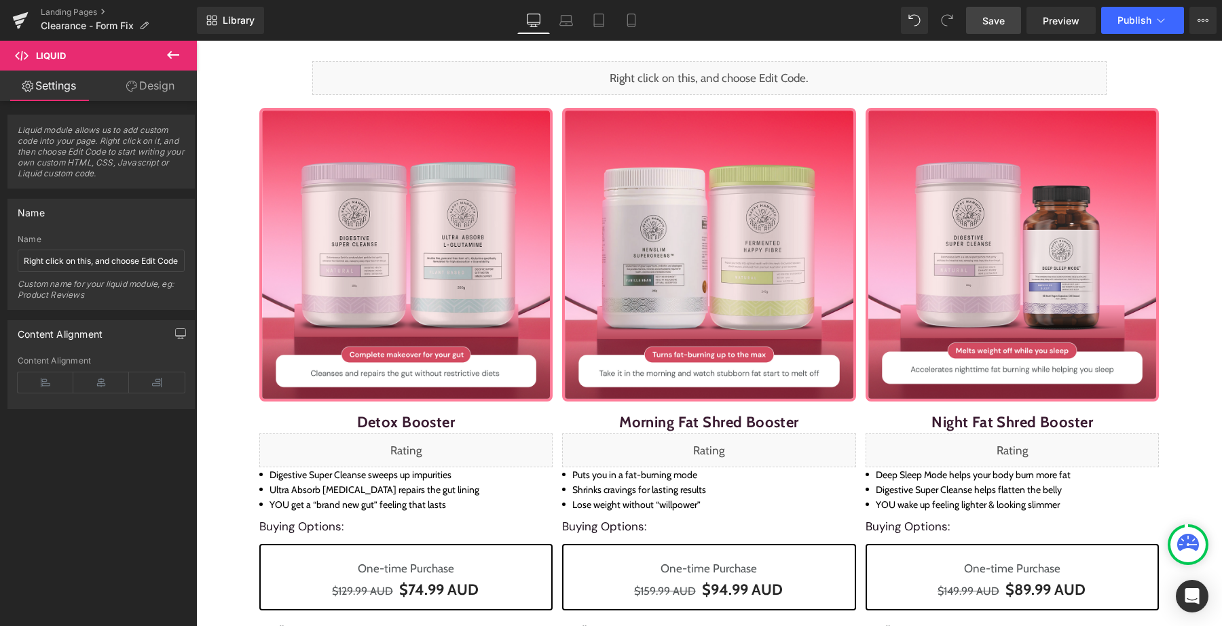
click at [1010, 14] on link "Save" at bounding box center [993, 20] width 55 height 27
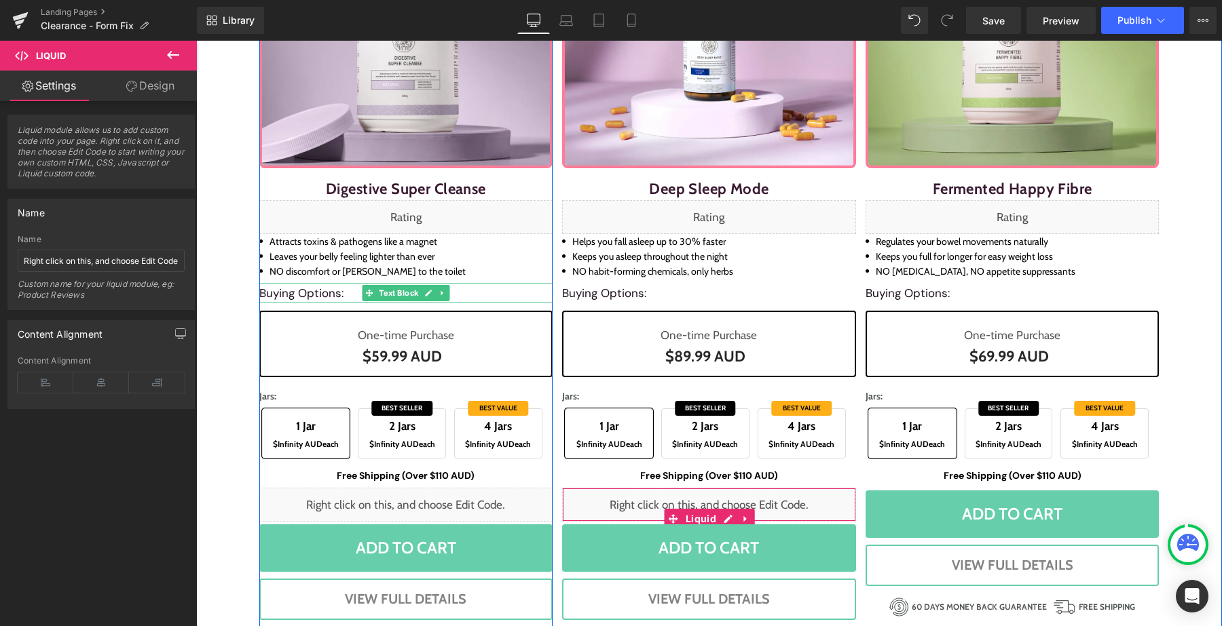
scroll to position [975, 0]
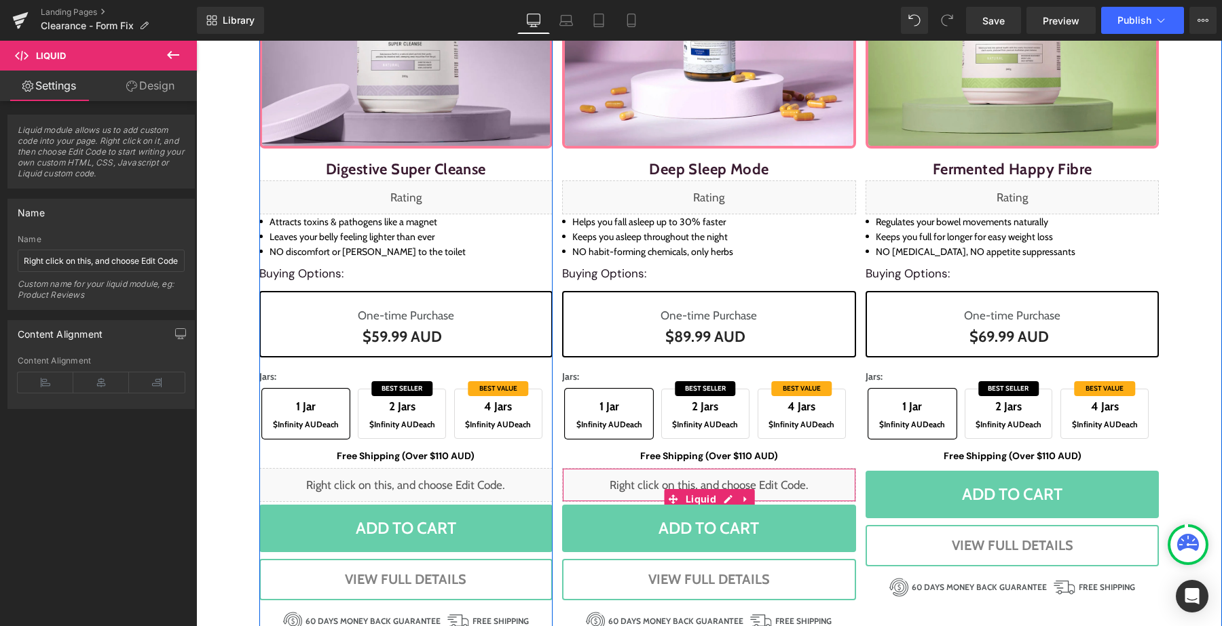
click at [335, 316] on h1 "One-time Purchase" at bounding box center [406, 315] width 271 height 19
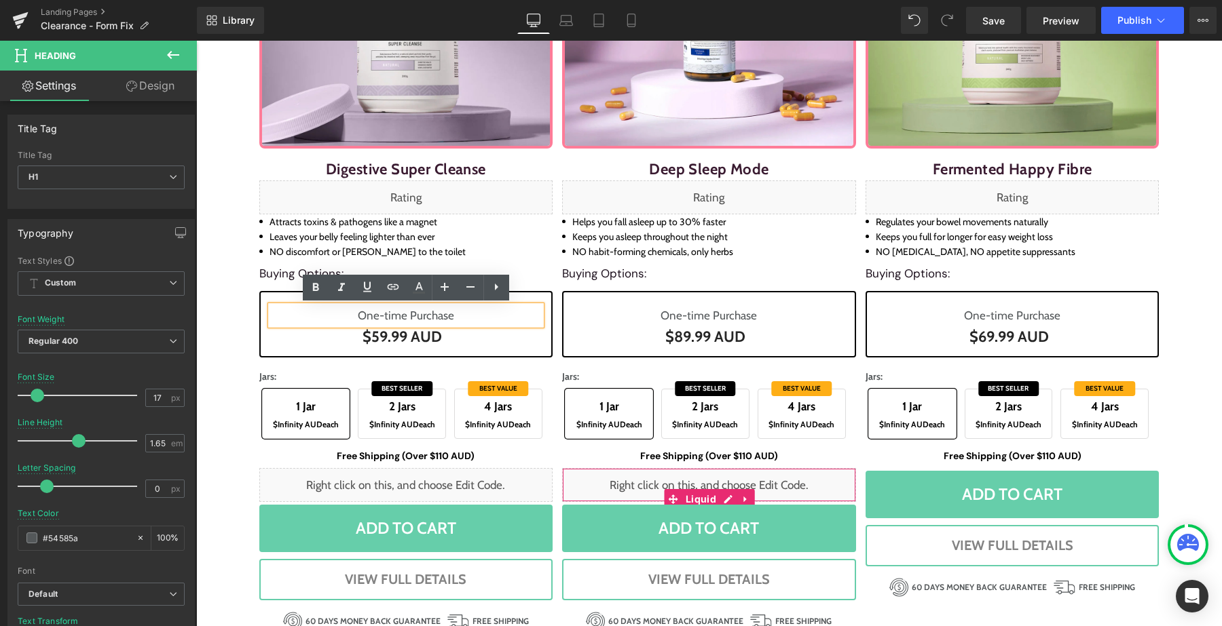
click at [271, 350] on div "One-time Purchase Heading $0 AUD $59.99 AUD (P) Price Row" at bounding box center [406, 324] width 294 height 67
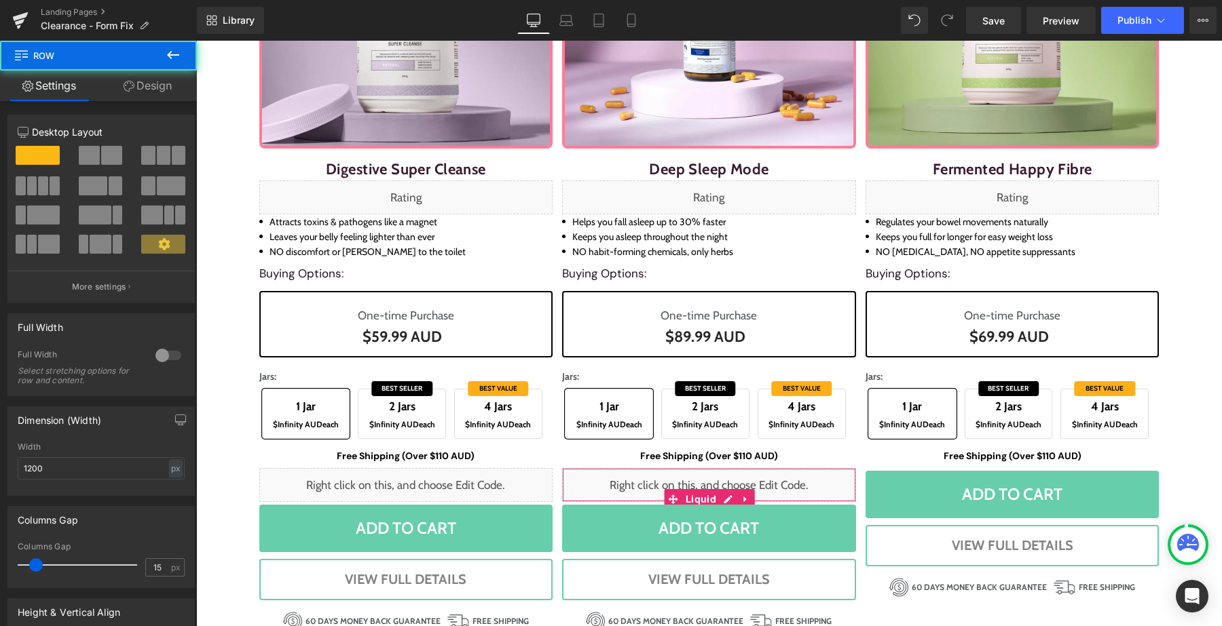
click at [271, 350] on div "One-time Purchase Heading $0 AUD $59.99 AUD (P) Price Row" at bounding box center [406, 324] width 294 height 67
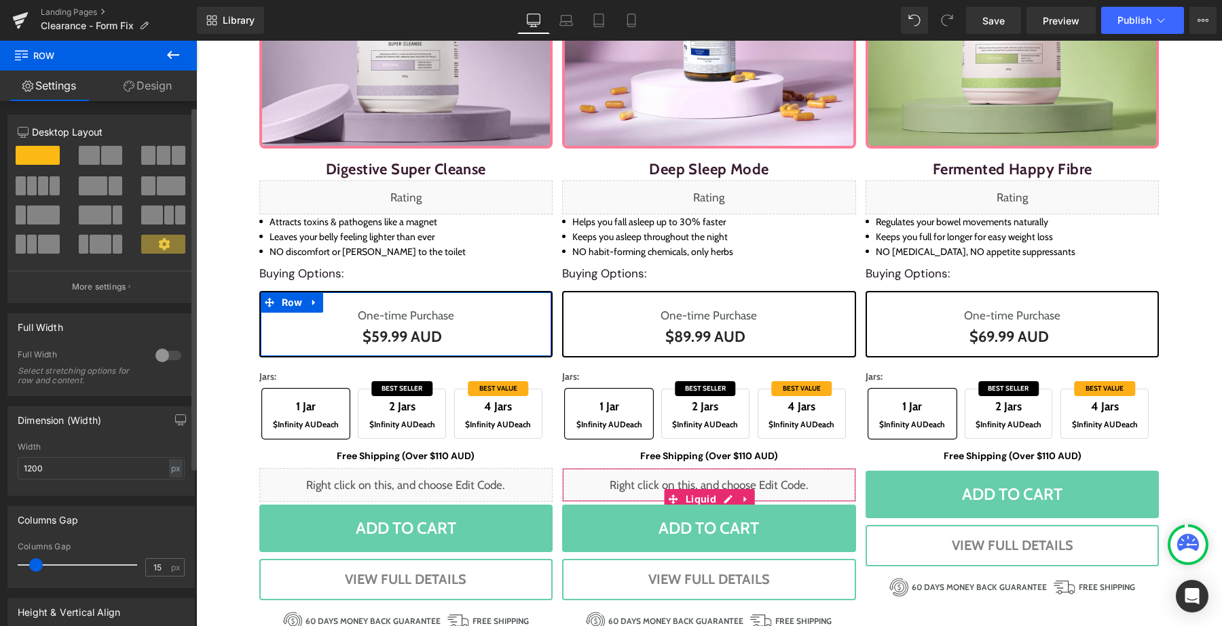
scroll to position [237, 0]
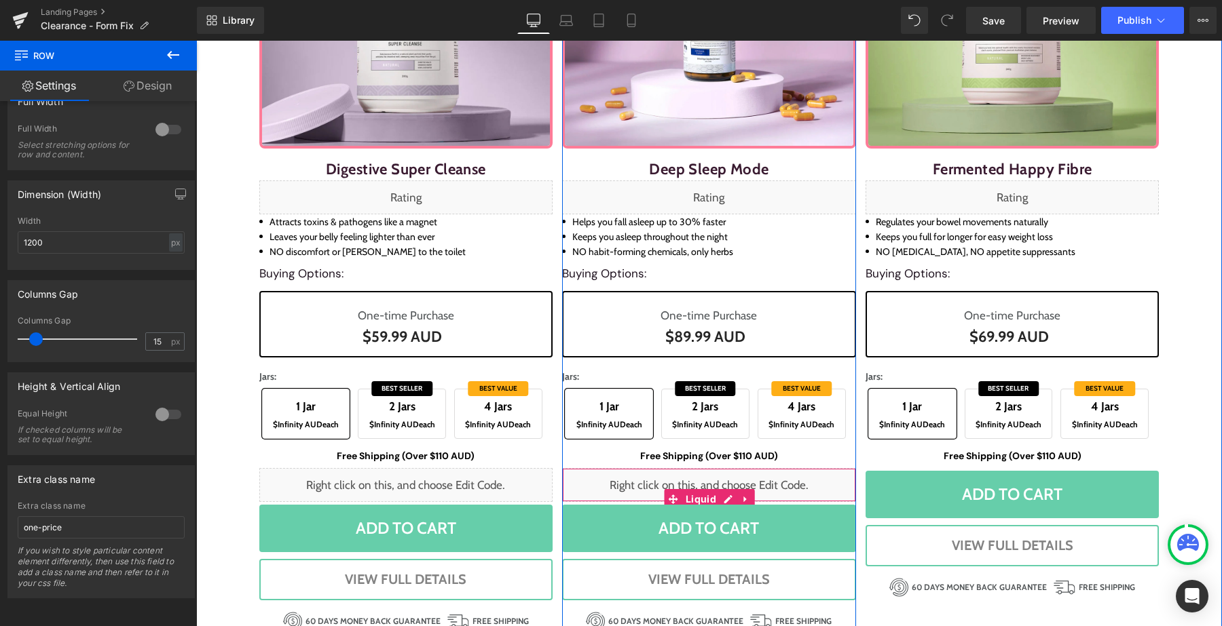
click at [584, 348] on div "$0 AUD $89.99 AUD" at bounding box center [709, 337] width 271 height 24
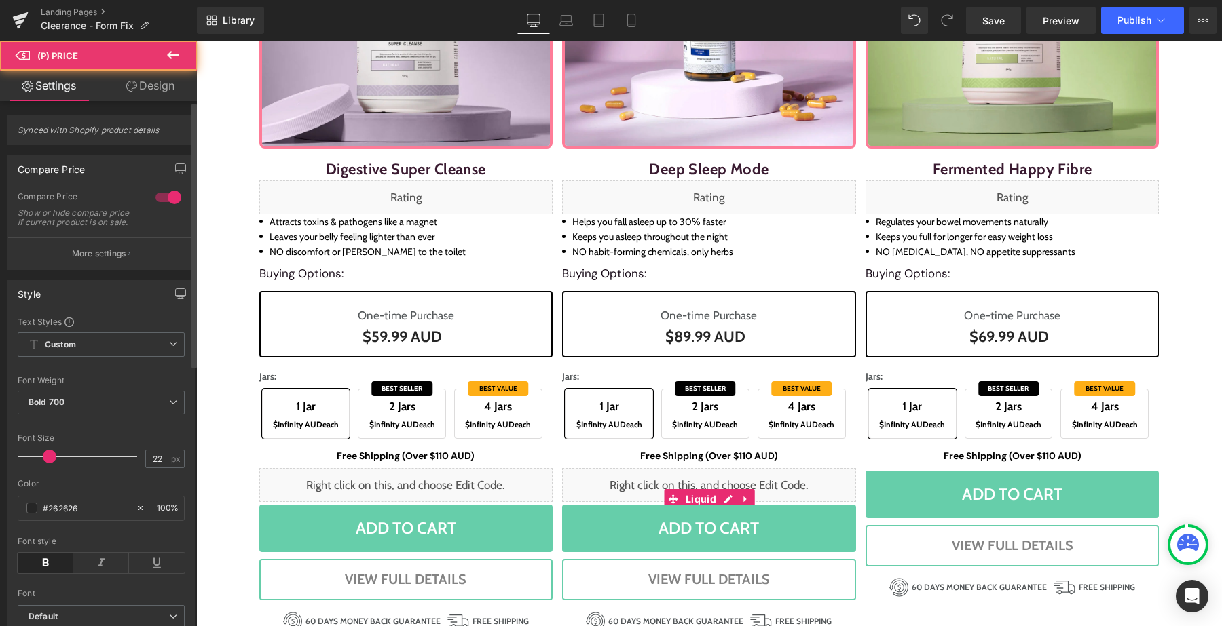
scroll to position [515, 0]
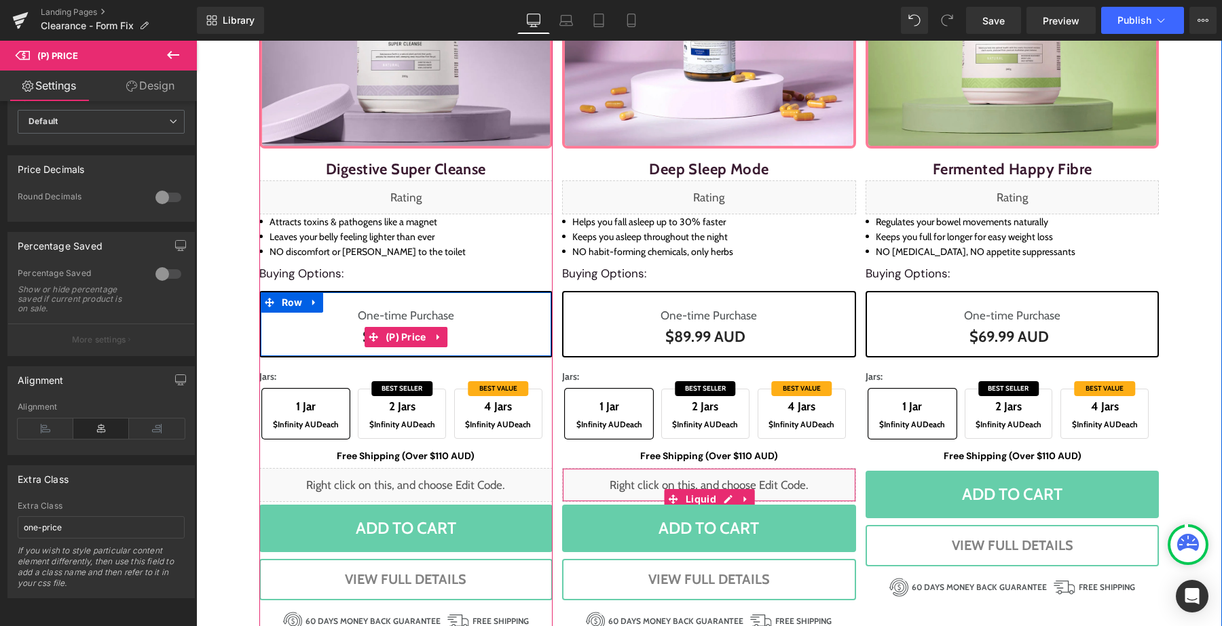
click at [276, 332] on div "$0 AUD $59.99 AUD" at bounding box center [406, 337] width 271 height 24
click at [305, 331] on div "$0 AUD $59.99 AUD" at bounding box center [406, 337] width 271 height 24
click at [299, 333] on div "$0 AUD $59.99 AUD" at bounding box center [406, 337] width 271 height 24
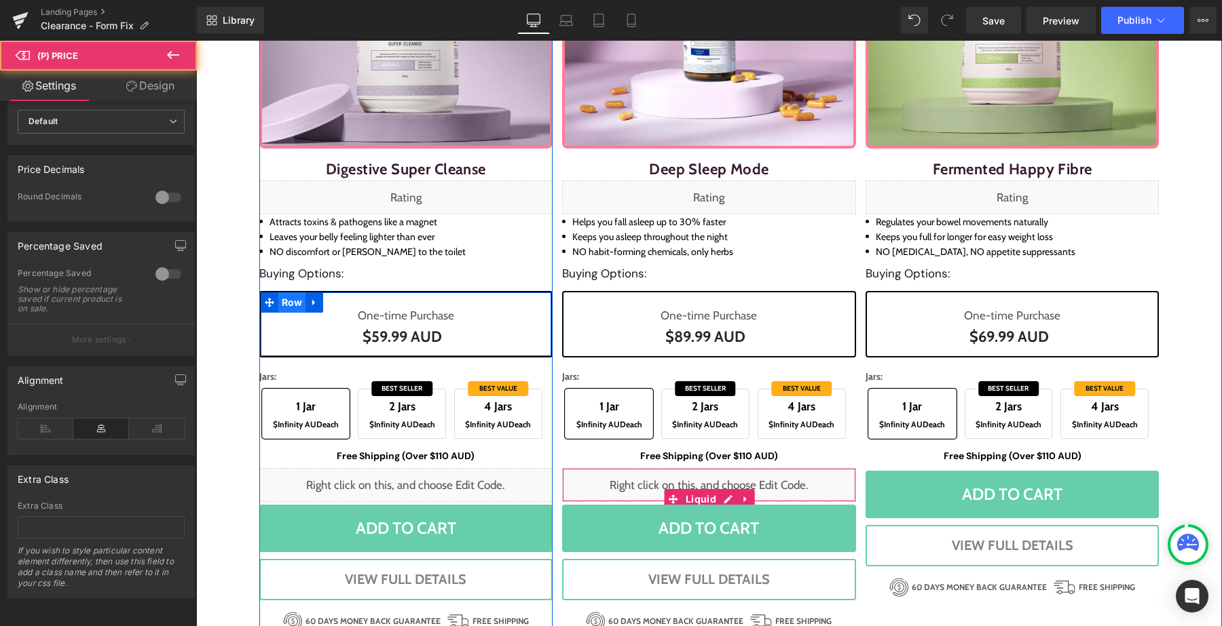
click at [293, 308] on span "Row" at bounding box center [292, 303] width 28 height 20
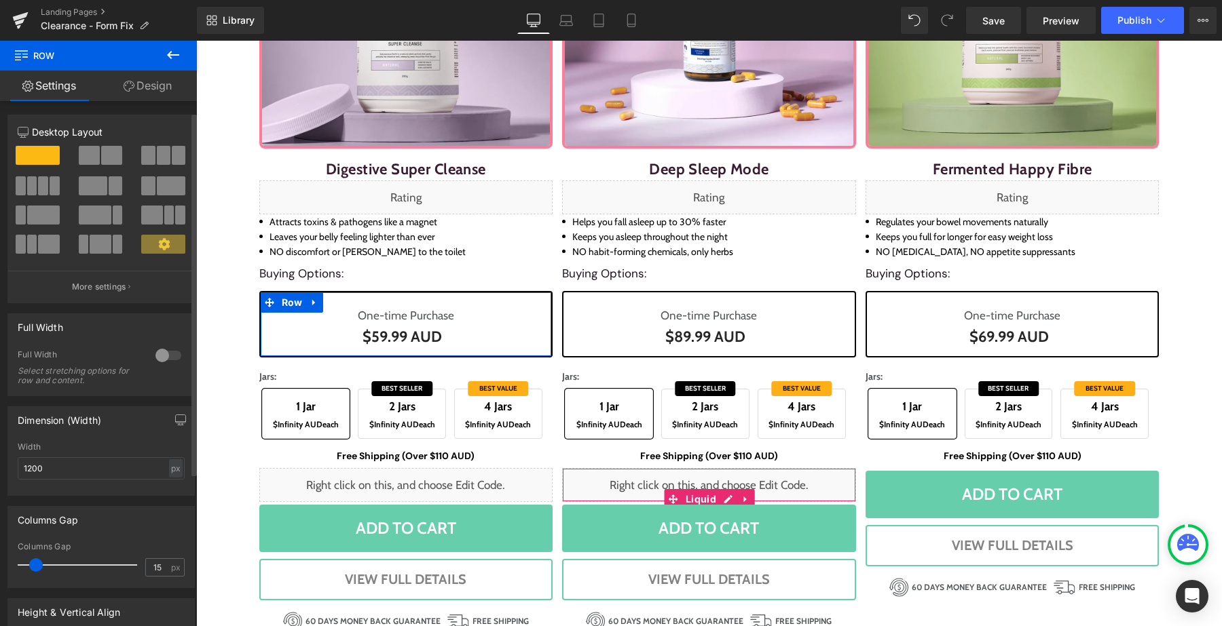
scroll to position [237, 0]
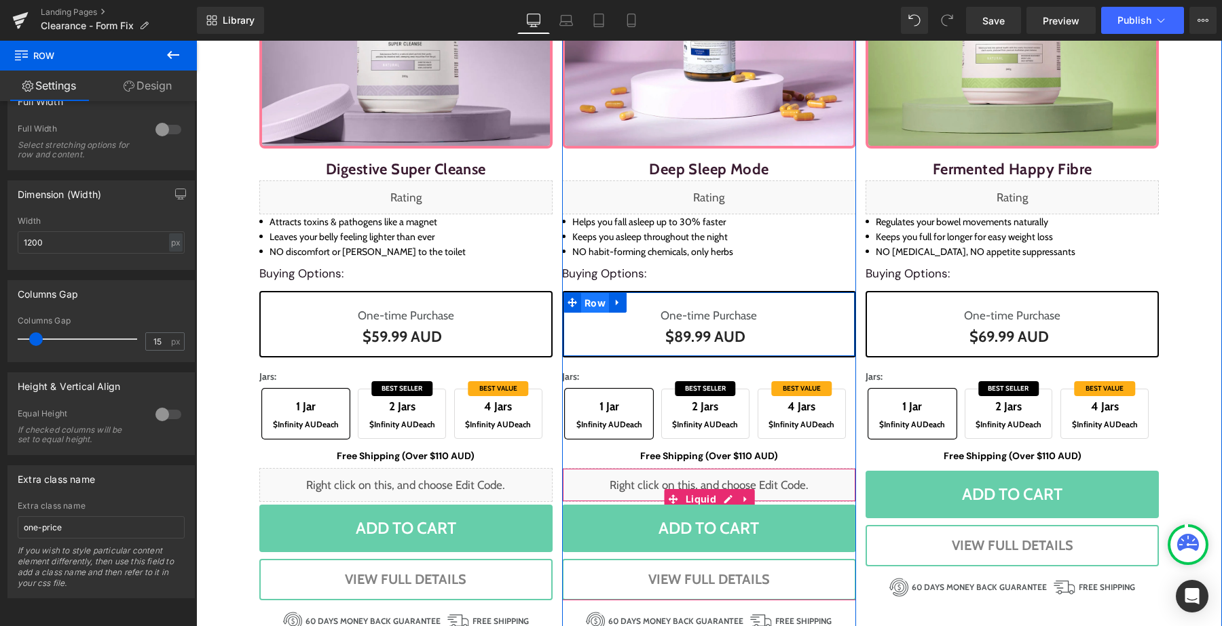
click at [599, 303] on span "Row" at bounding box center [595, 303] width 28 height 20
click at [591, 299] on span "Row" at bounding box center [595, 303] width 28 height 20
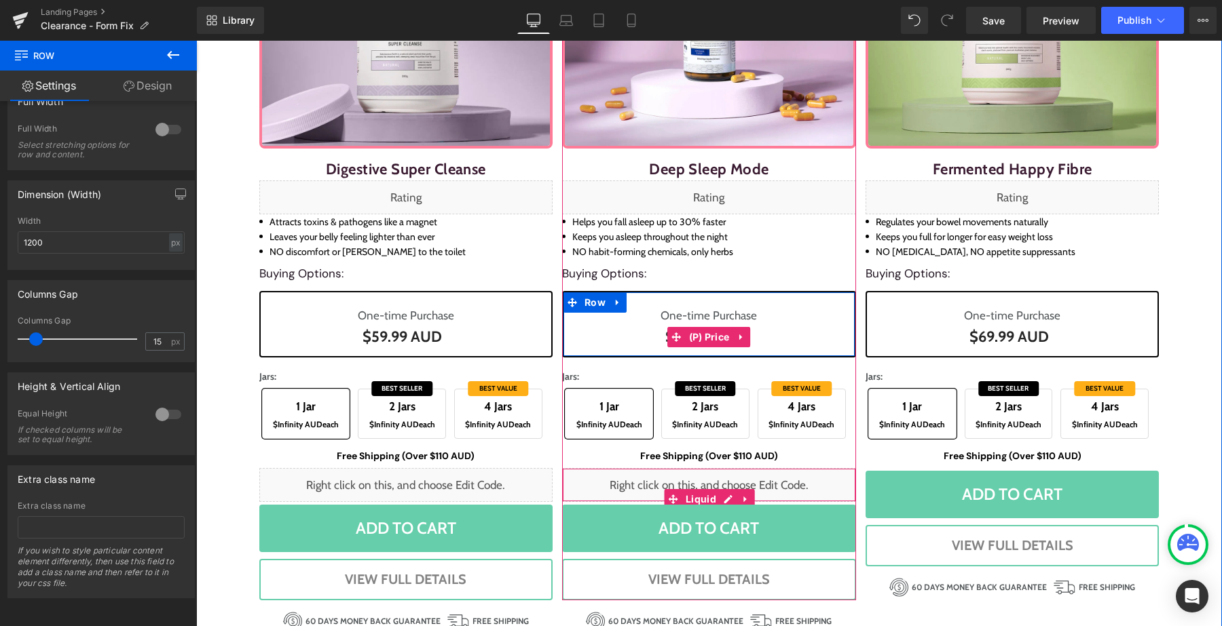
click at [618, 340] on div "$0 AUD $89.99 AUD" at bounding box center [709, 337] width 271 height 24
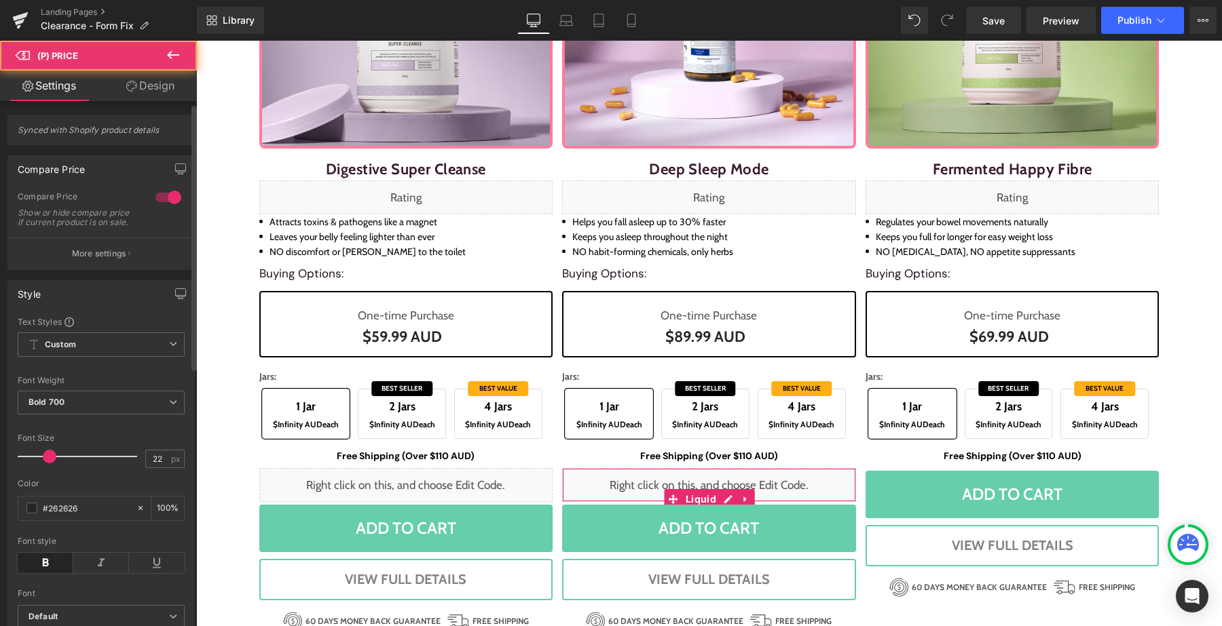
scroll to position [515, 0]
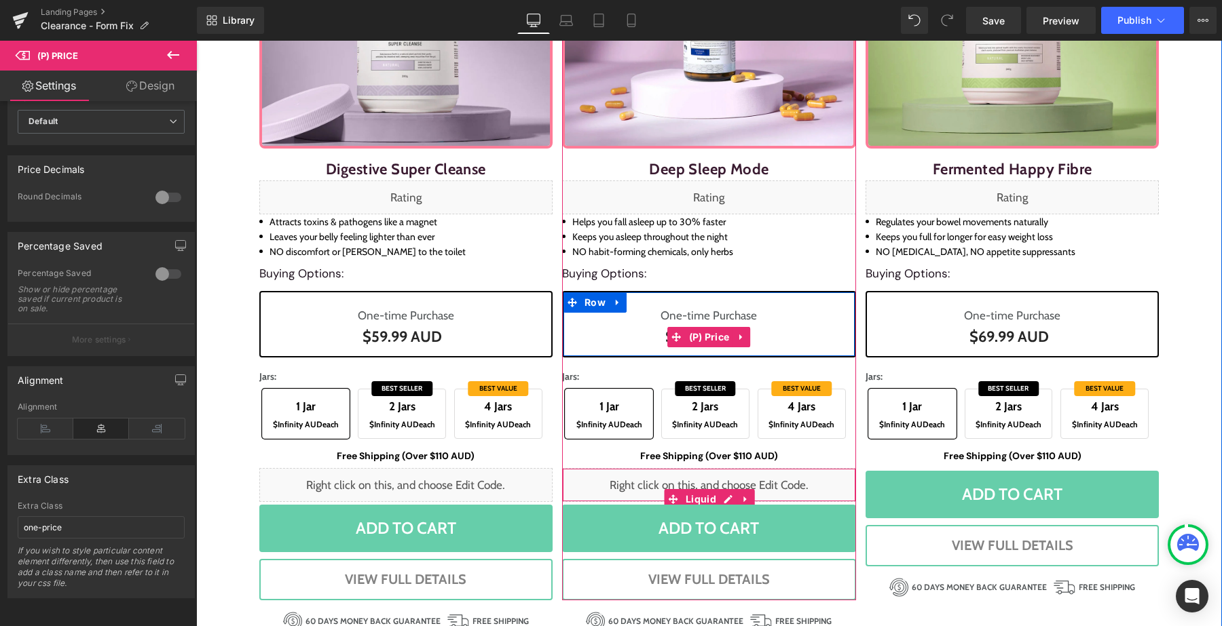
click at [617, 339] on div "$0 AUD $89.99 AUD" at bounding box center [709, 337] width 271 height 24
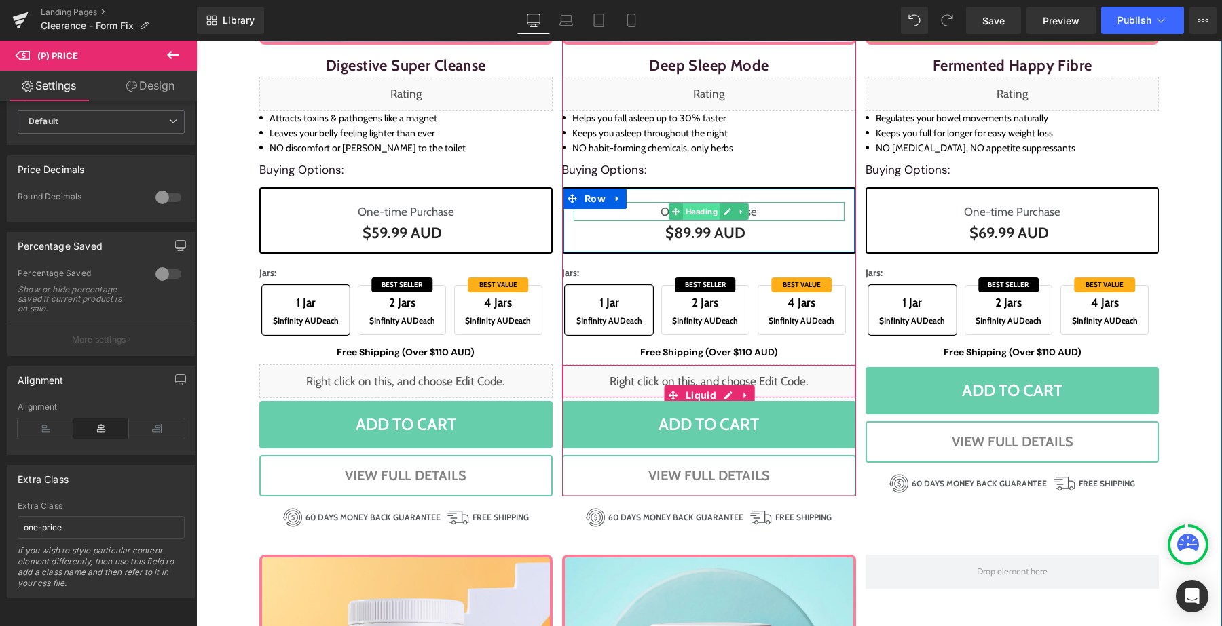
scroll to position [1081, 0]
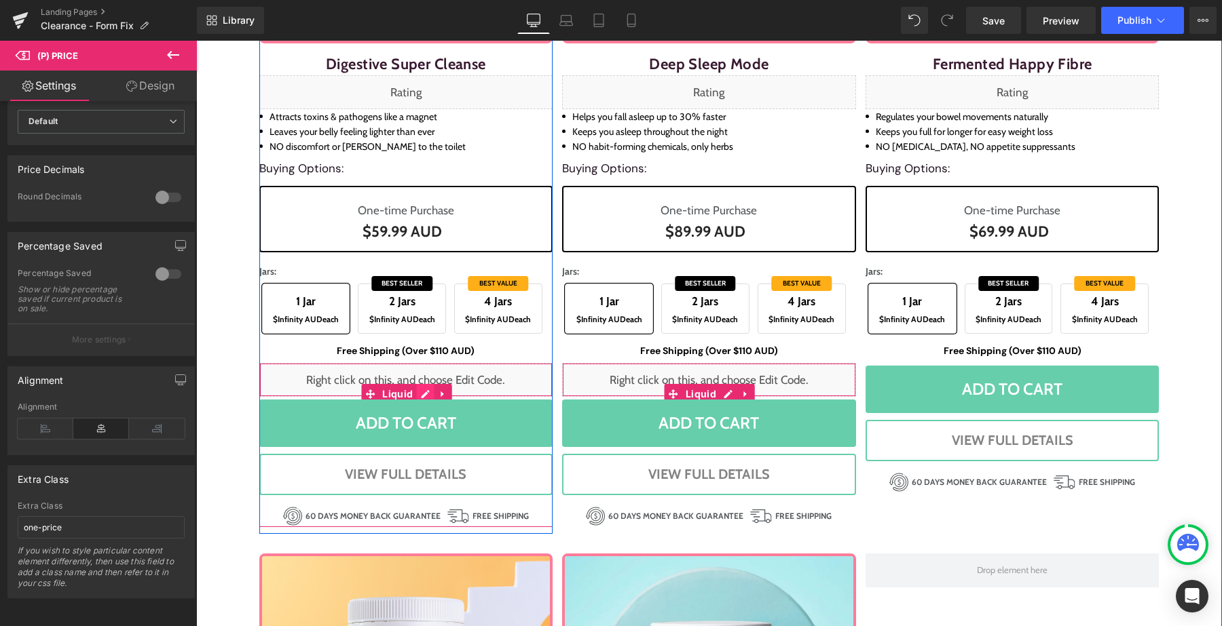
click at [423, 390] on div "Liquid" at bounding box center [406, 380] width 294 height 34
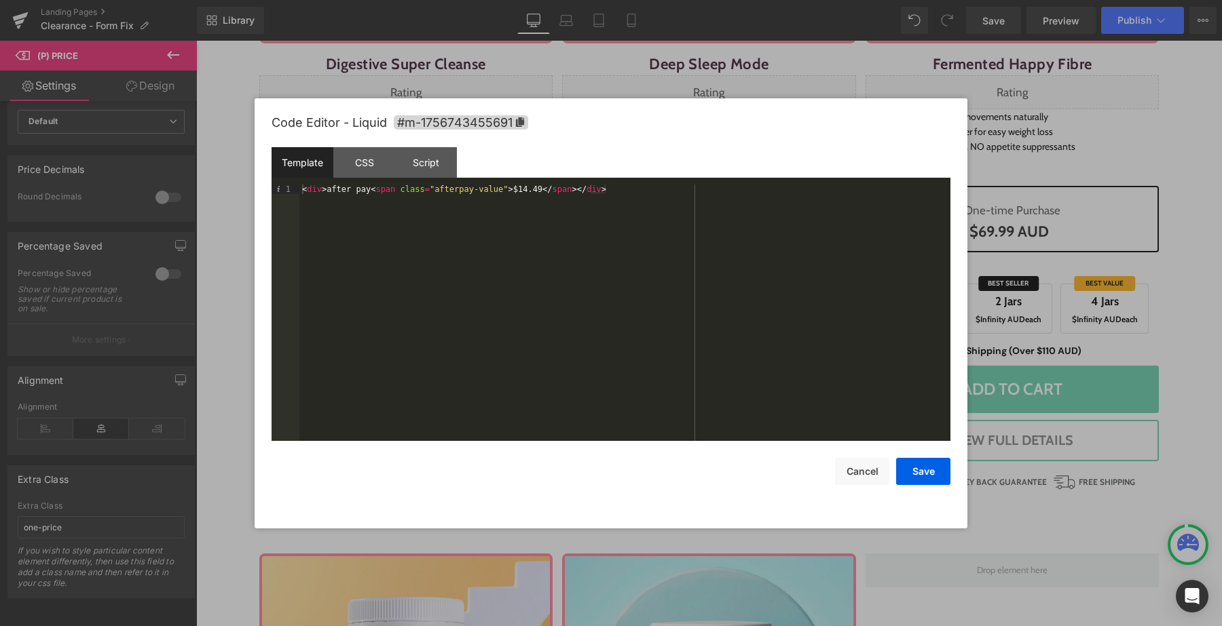
click at [490, 189] on div "< div > after pay < span class = "afterpay-value" > $14.49 </ span > </ div >" at bounding box center [624, 323] width 651 height 276
drag, startPoint x: 490, startPoint y: 189, endPoint x: 466, endPoint y: 189, distance: 23.8
click at [466, 189] on div "< div > after pay < span class = "afterpay-value" > $14.49 </ span > </ div >" at bounding box center [624, 323] width 651 height 276
click at [864, 466] on button "Cancel" at bounding box center [862, 471] width 54 height 27
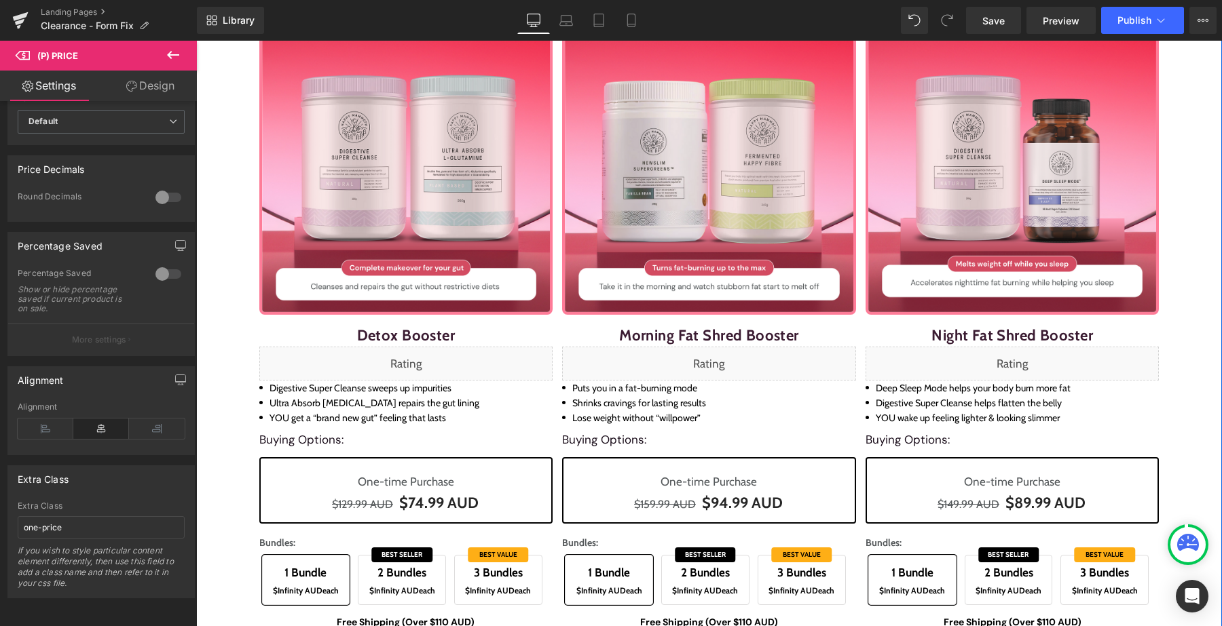
scroll to position [0, 0]
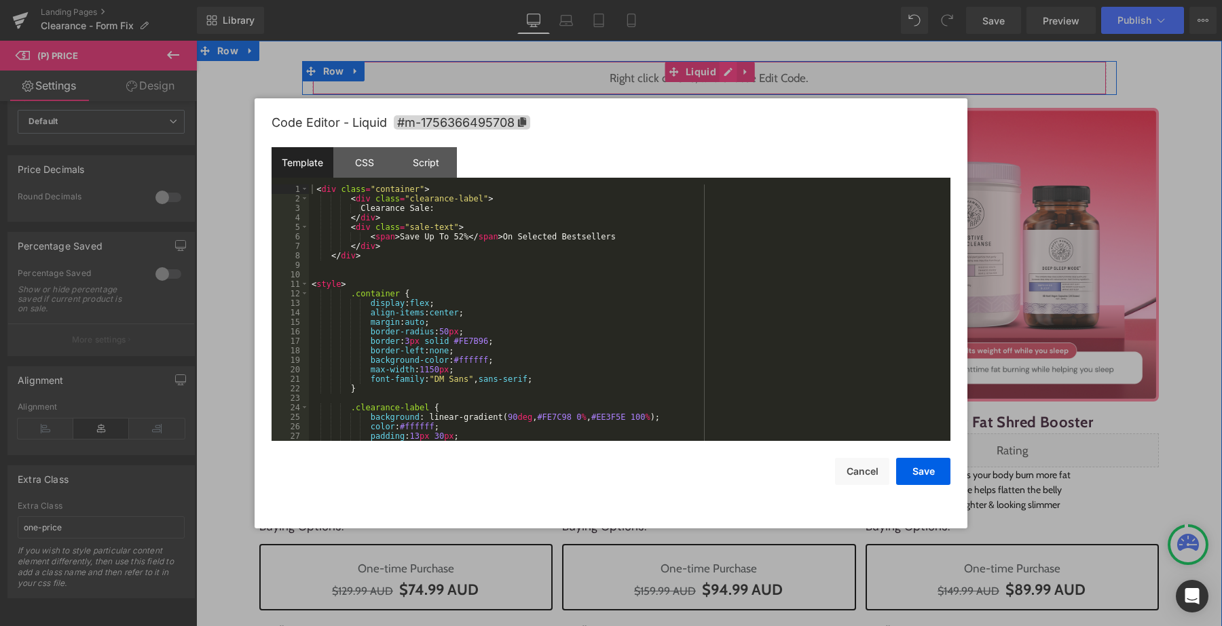
click at [732, 77] on div "Liquid" at bounding box center [709, 78] width 794 height 34
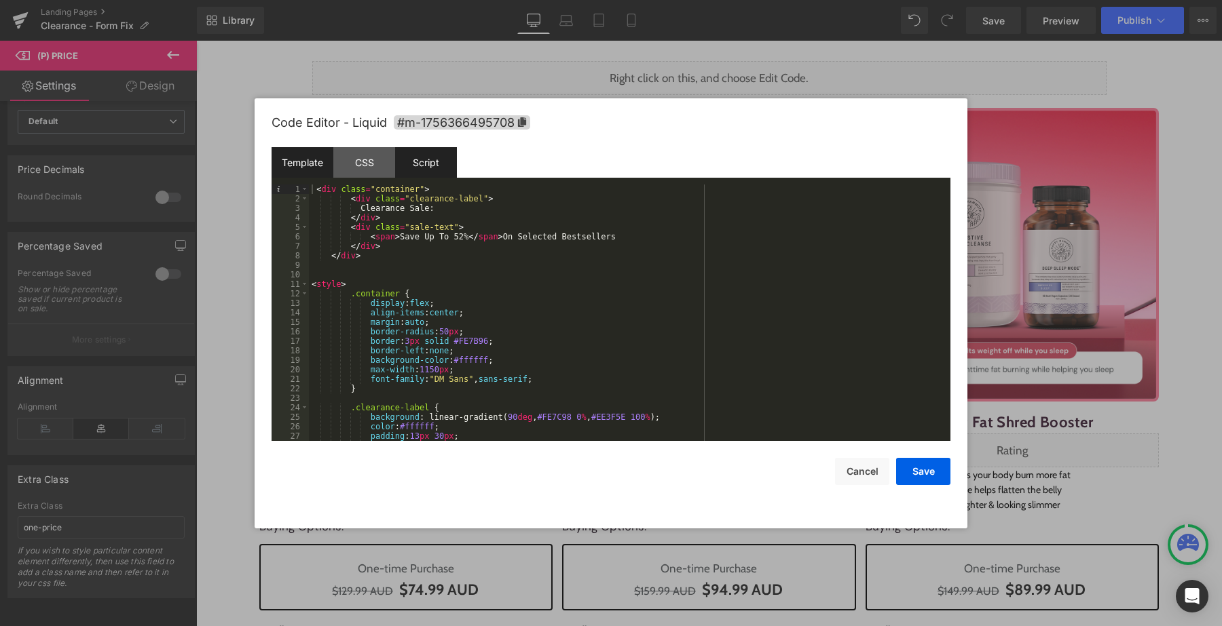
click at [456, 167] on div "Script" at bounding box center [426, 162] width 62 height 31
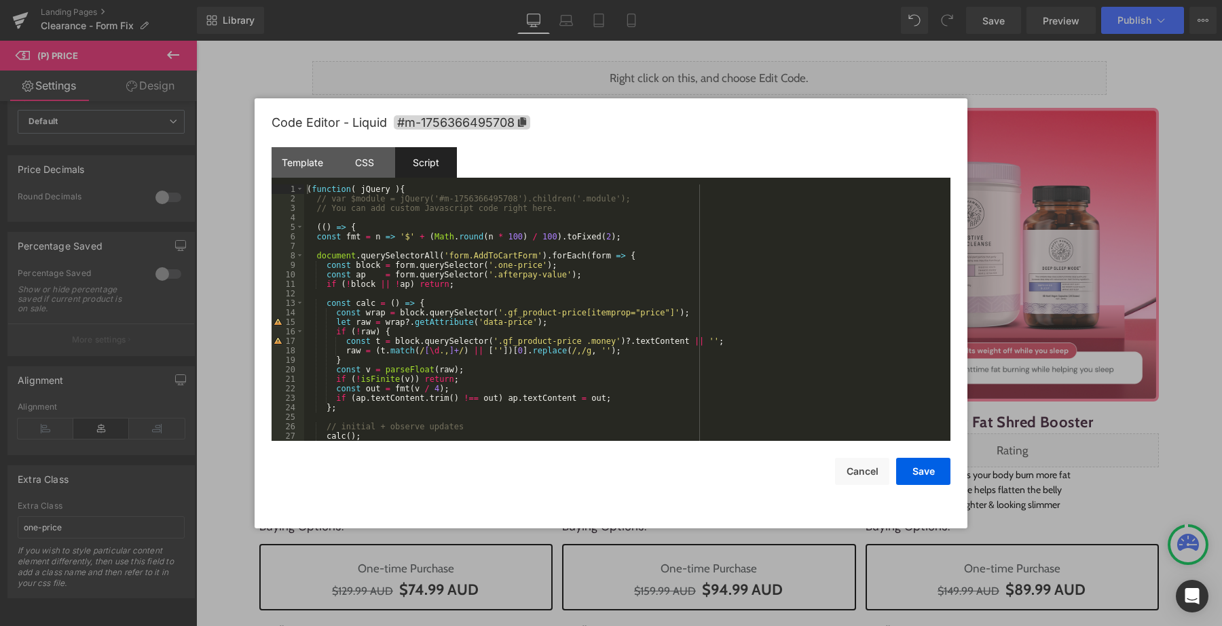
scroll to position [105, 0]
